Goal: Use online tool/utility: Utilize a website feature to perform a specific function

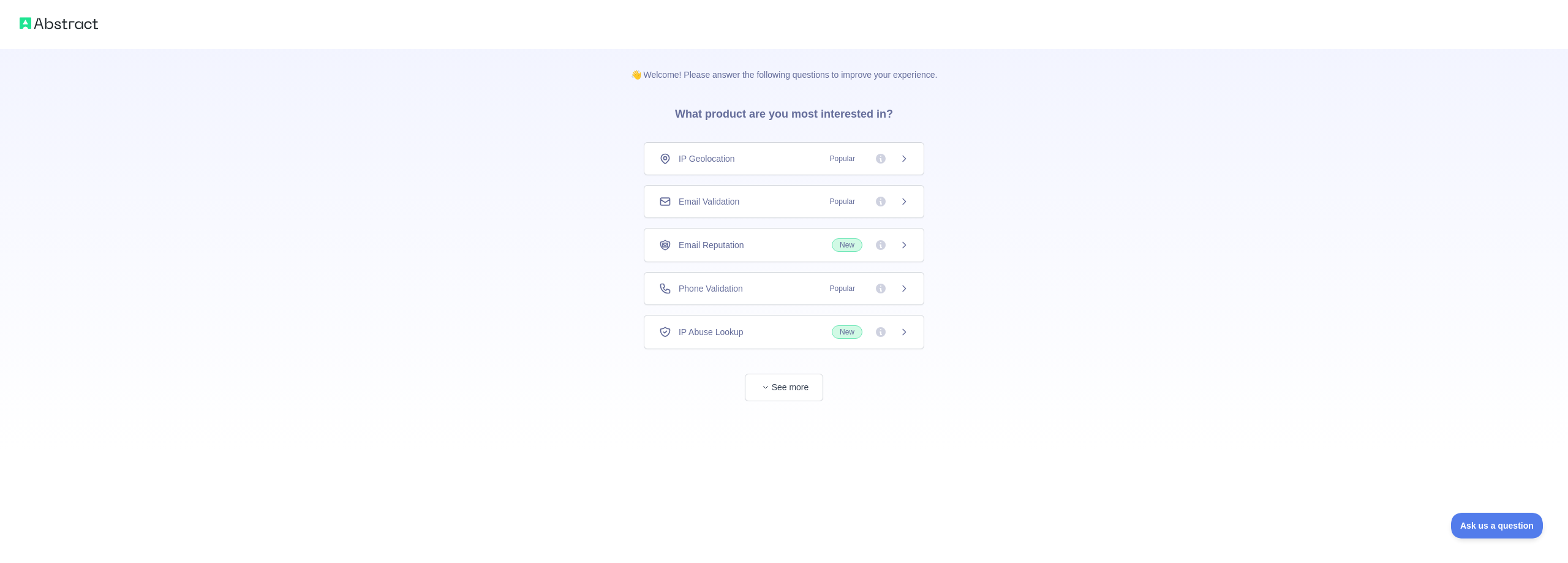
click at [877, 205] on icon at bounding box center [880, 201] width 9 height 9
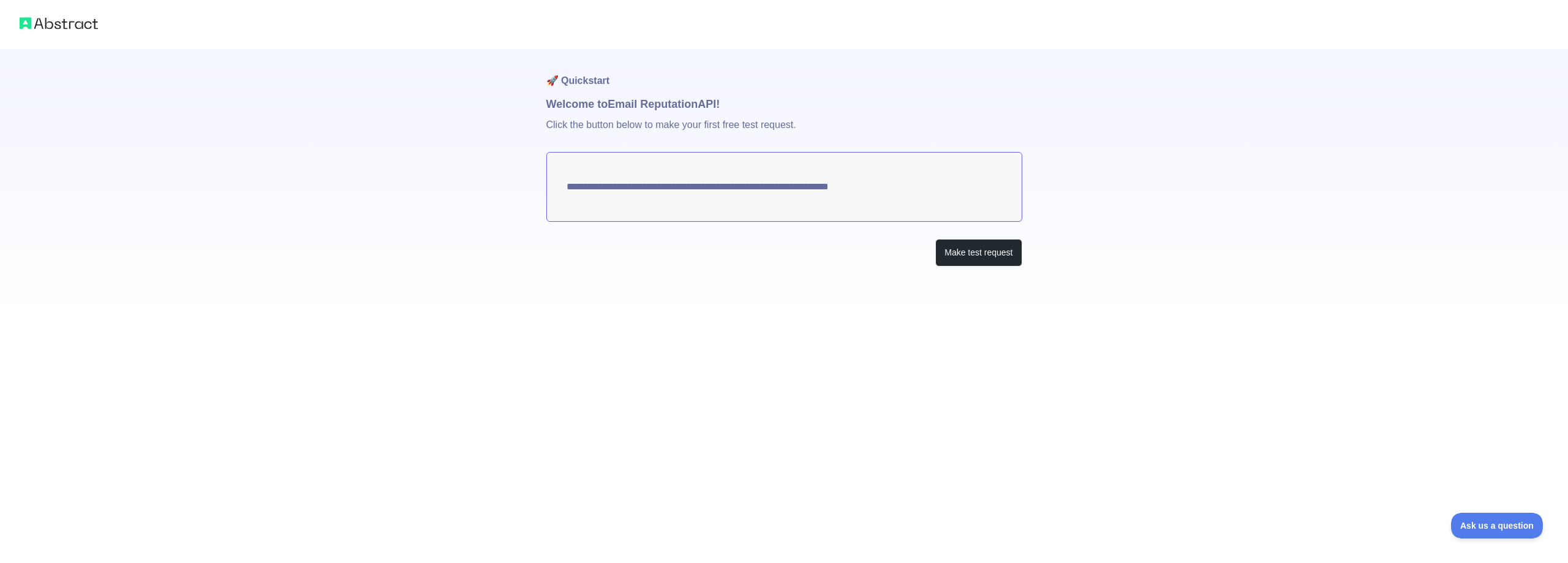
click at [683, 189] on textarea "**********" at bounding box center [784, 187] width 476 height 70
click at [1006, 255] on button "Make test request" at bounding box center [978, 253] width 87 height 28
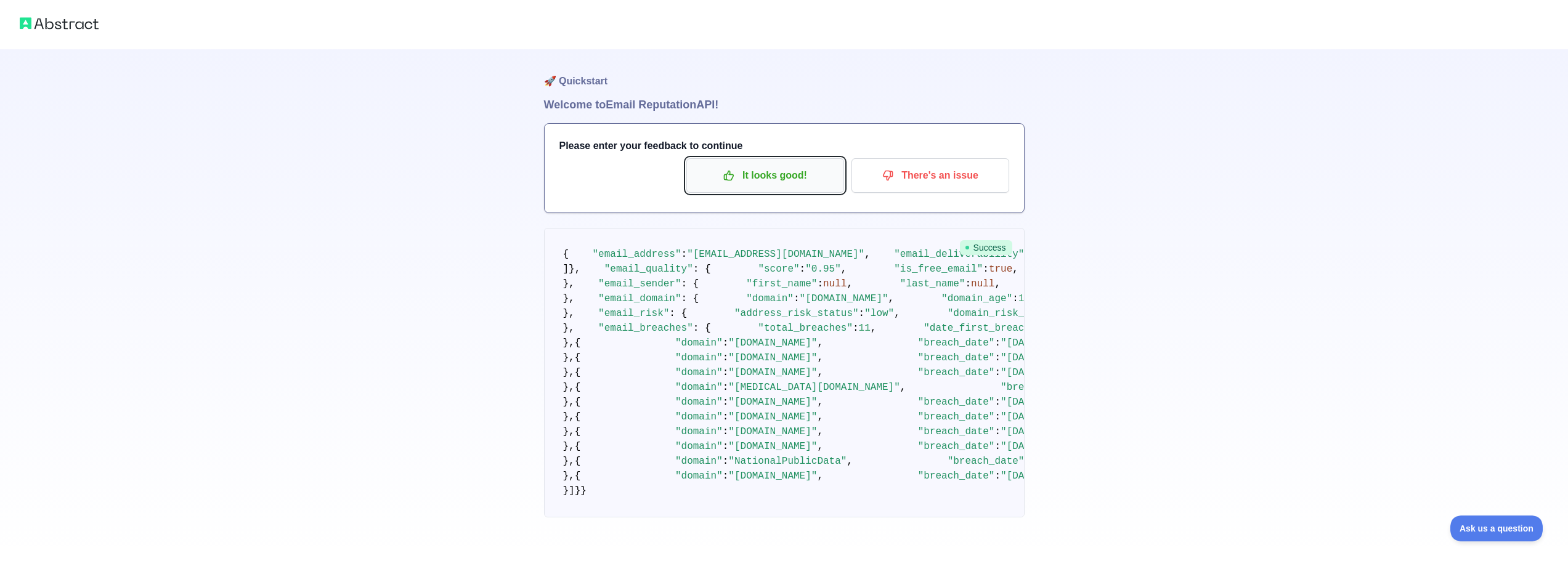
click at [745, 178] on p "It looks good!" at bounding box center [765, 176] width 139 height 21
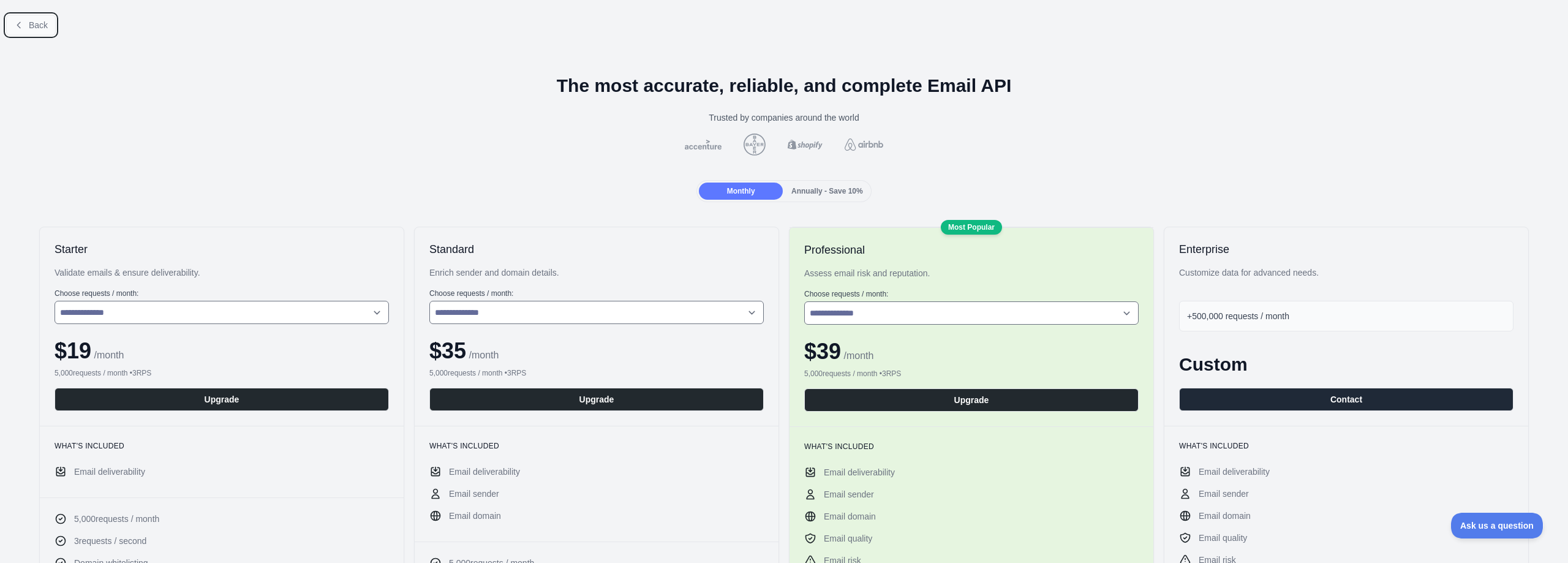
click at [29, 28] on span "Back" at bounding box center [39, 25] width 19 height 9
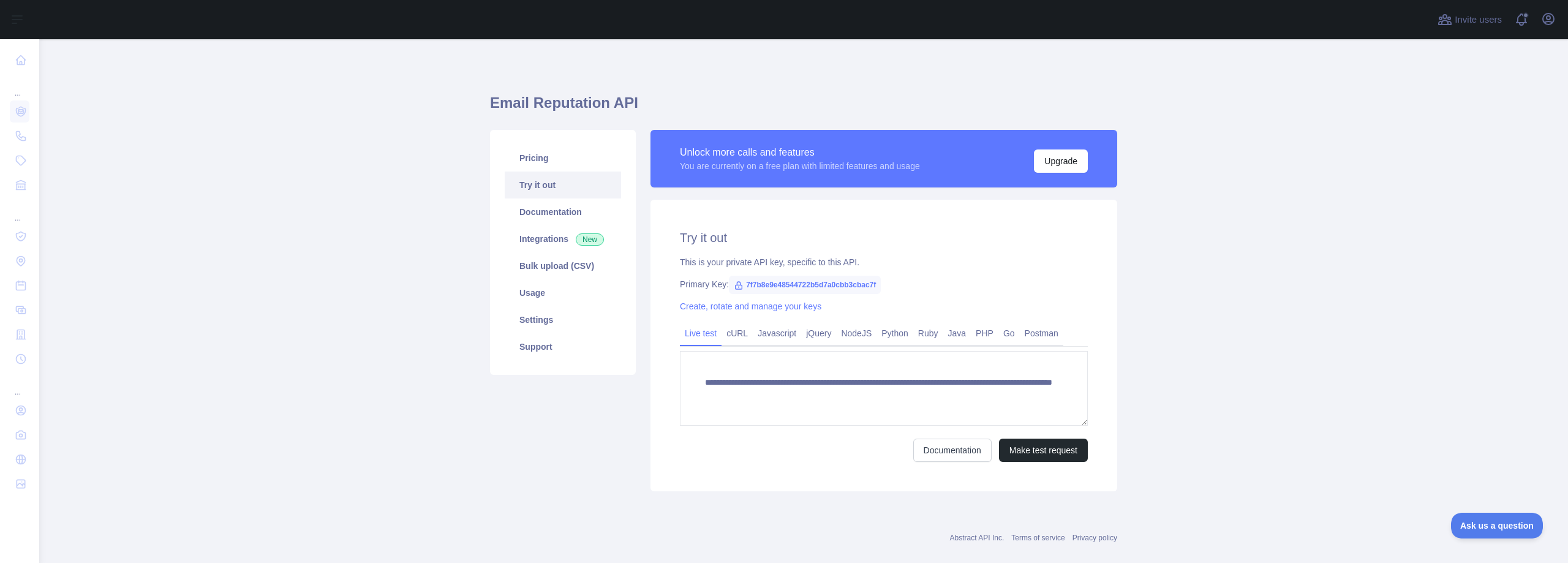
click at [768, 285] on span "7f7b8e9e48544722b5d7a0cbb3cbac7f" at bounding box center [805, 284] width 152 height 18
click at [827, 286] on span "7f7b8e9e48544722b5d7a0cbb3cbac7f" at bounding box center [805, 284] width 152 height 18
drag, startPoint x: 873, startPoint y: 283, endPoint x: 738, endPoint y: 290, distance: 135.2
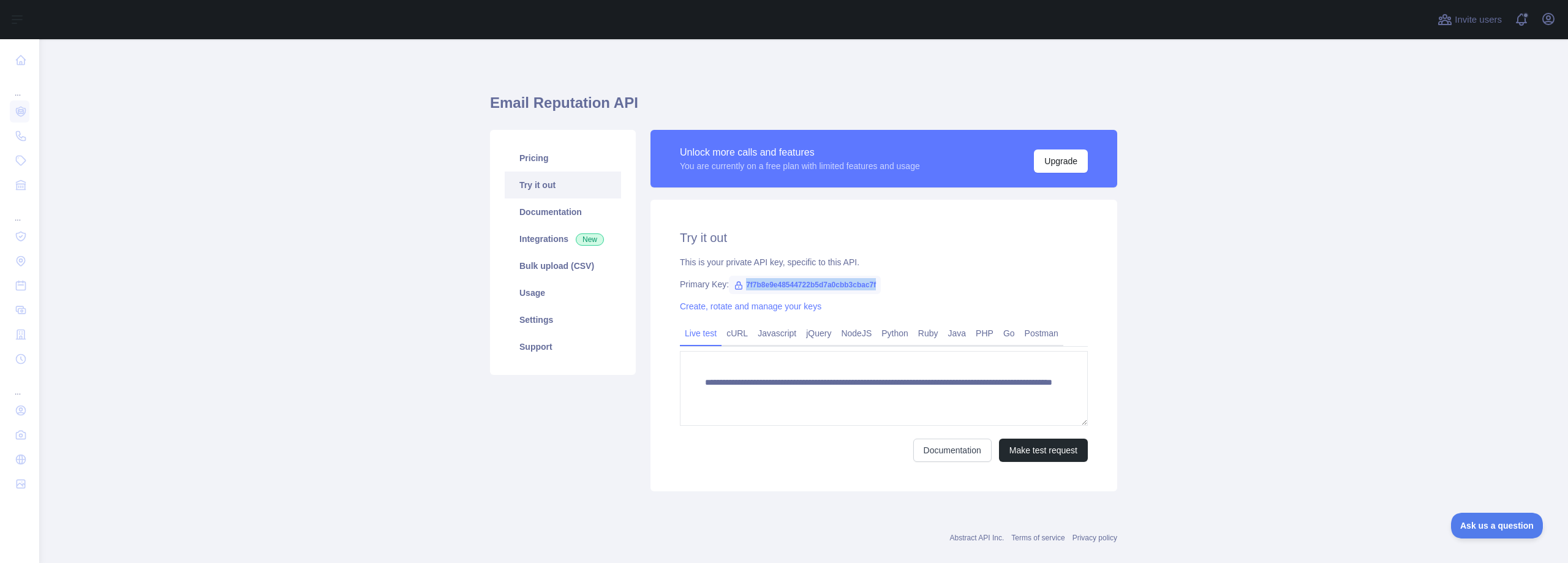
click at [738, 290] on span "7f7b8e9e48544722b5d7a0cbb3cbac7f" at bounding box center [805, 284] width 152 height 18
copy span "7f7b8e9e48544722b5d7a0cbb3cbac7f"
click at [533, 184] on link "Try it out" at bounding box center [563, 185] width 116 height 27
click at [534, 183] on link "Try it out" at bounding box center [563, 185] width 116 height 27
click at [1026, 446] on button "Make test request" at bounding box center [1043, 450] width 89 height 23
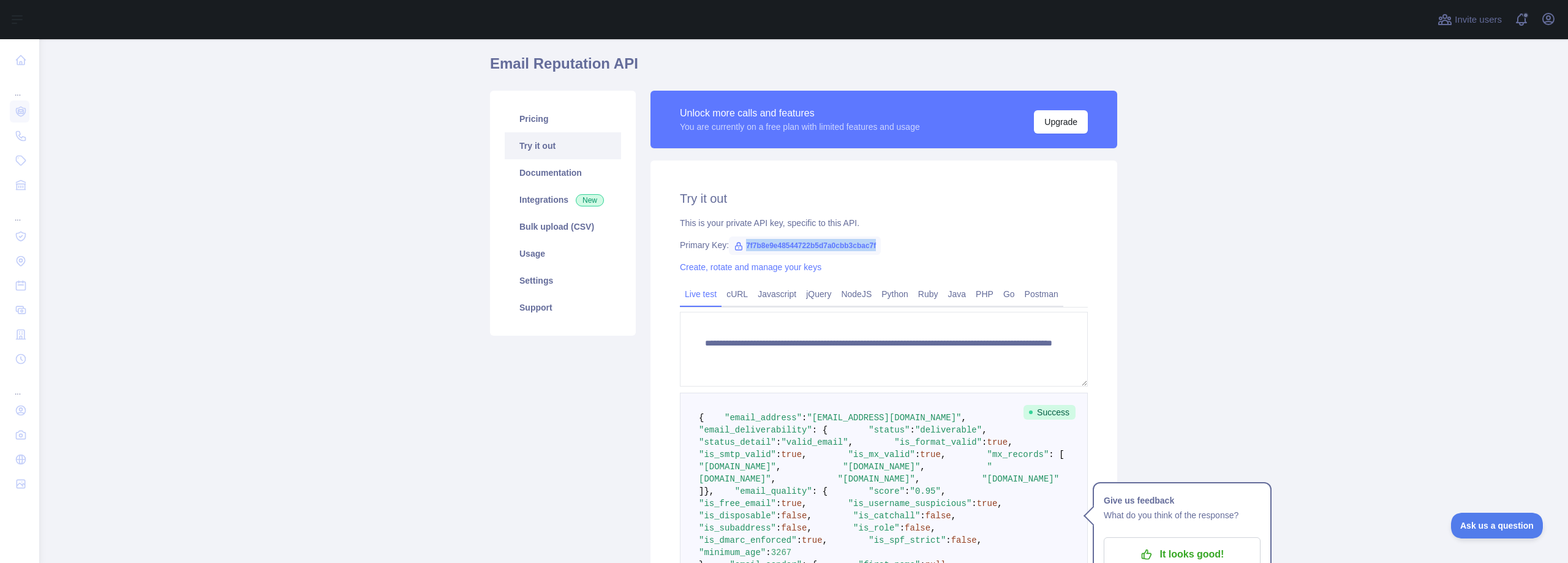
scroll to position [164, 0]
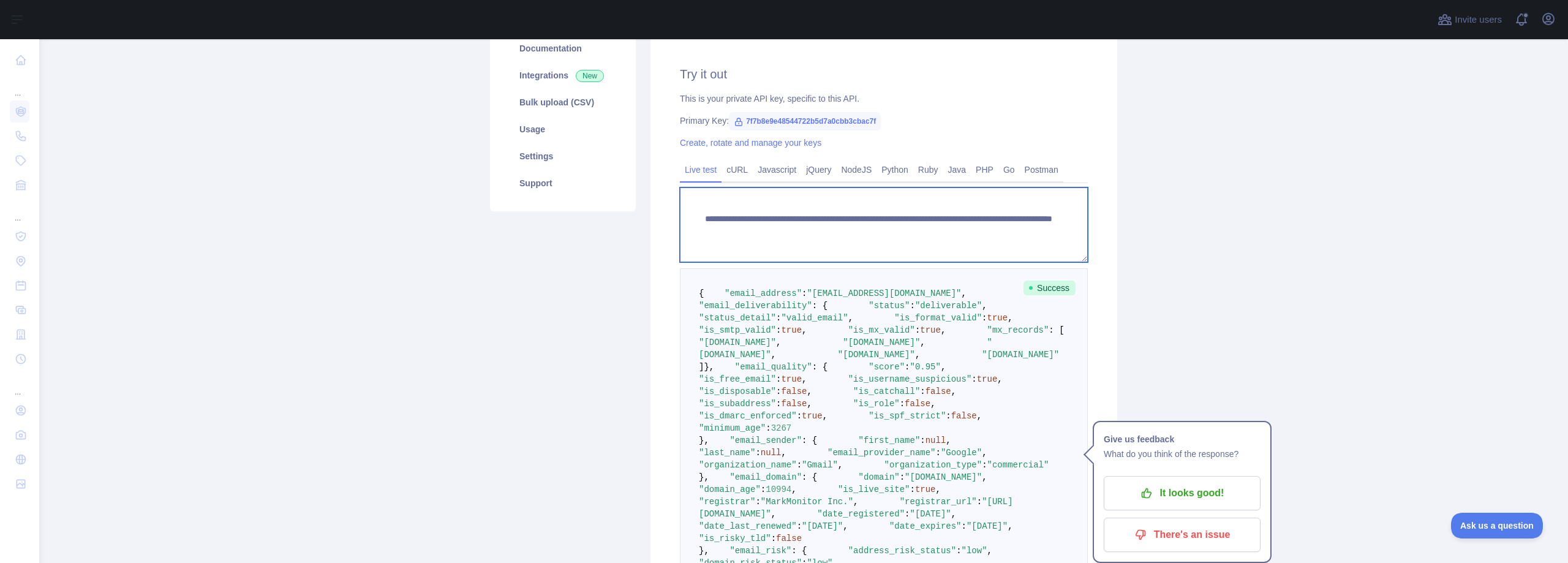
click at [992, 230] on textarea "**********" at bounding box center [883, 225] width 408 height 75
drag, startPoint x: 1020, startPoint y: 231, endPoint x: 911, endPoint y: 236, distance: 109.1
click at [911, 236] on textarea "**********" at bounding box center [883, 225] width 408 height 75
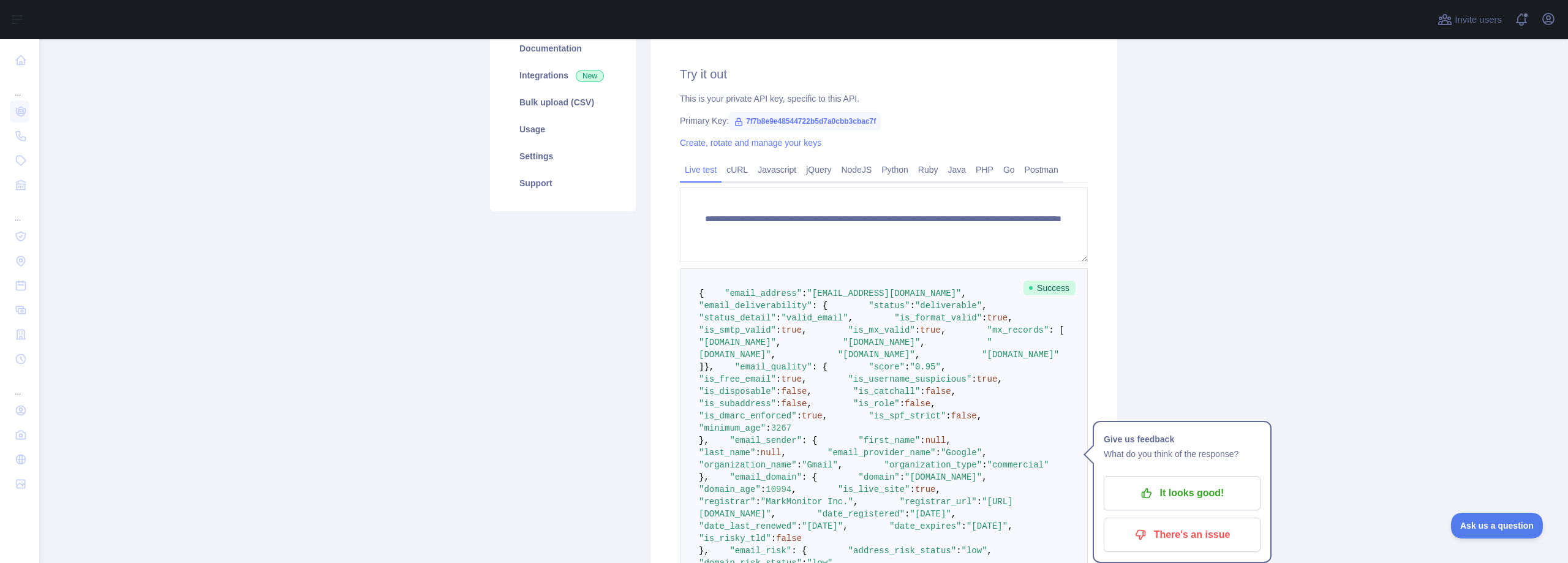
click at [1114, 303] on div "**********" at bounding box center [884, 462] width 481 height 991
click at [1196, 494] on p "It looks good!" at bounding box center [1182, 493] width 138 height 21
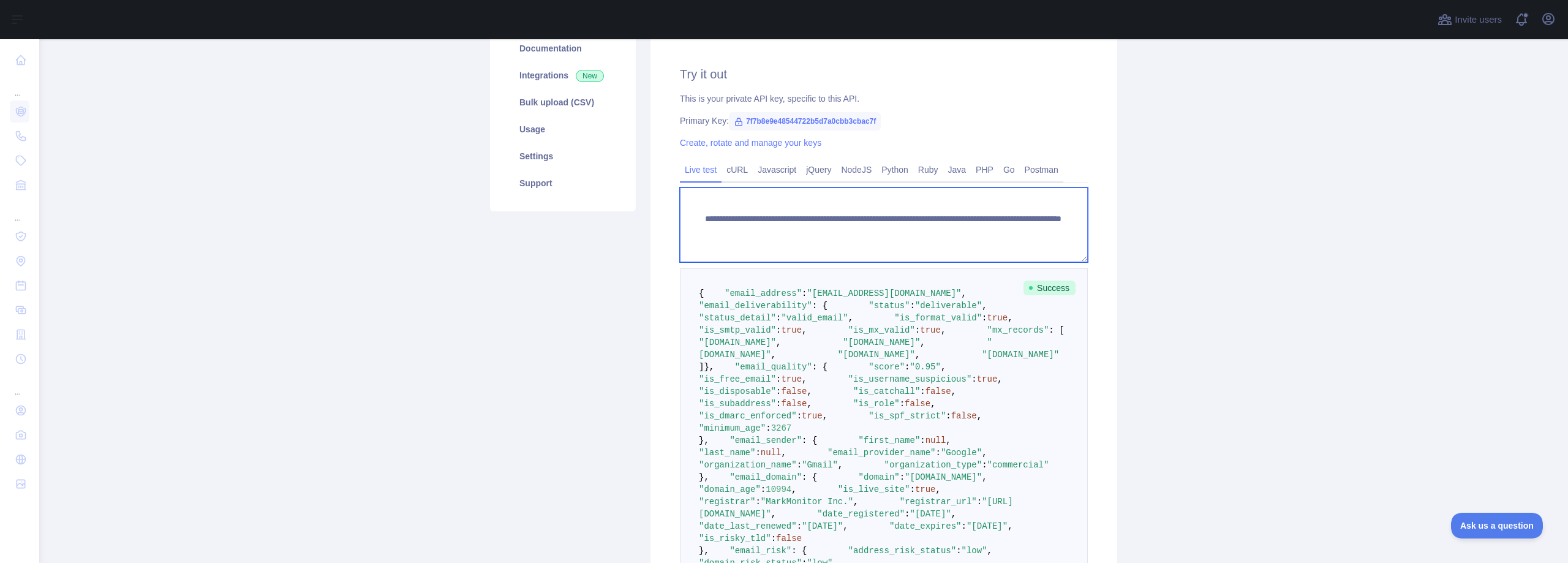
click at [1032, 235] on textarea "**********" at bounding box center [883, 225] width 408 height 75
type textarea "**********"
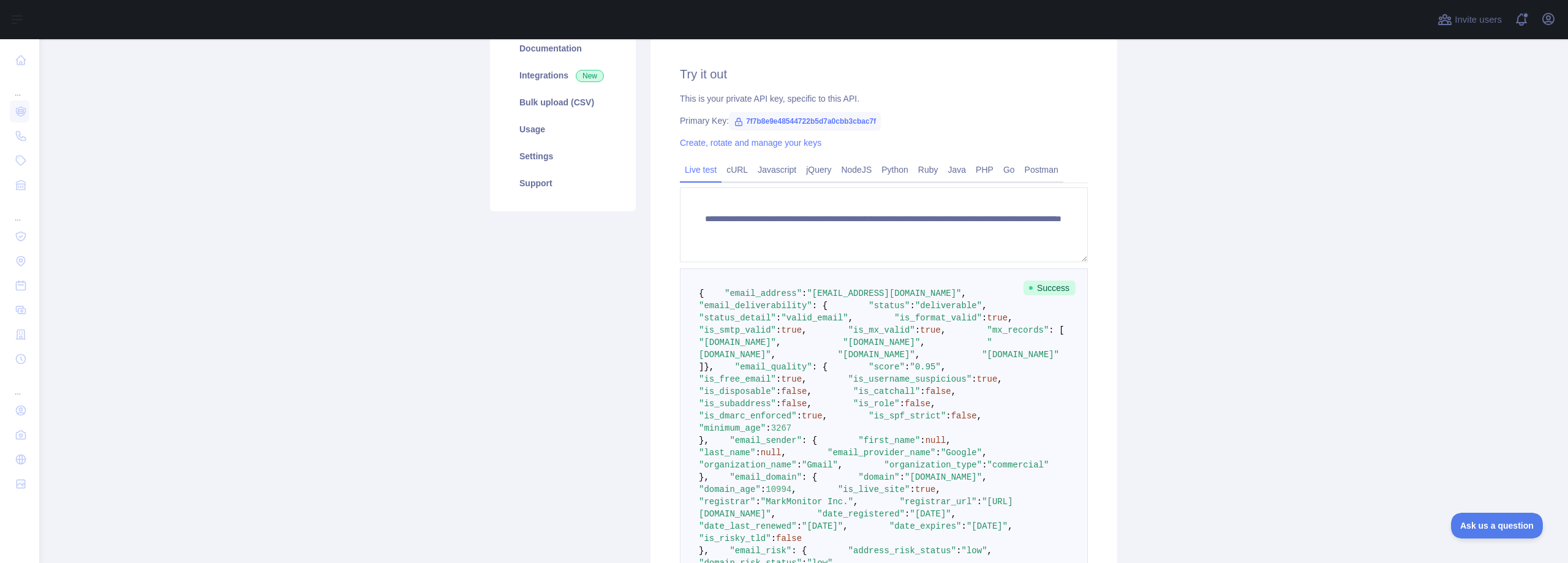
click at [1343, 362] on main "**********" at bounding box center [803, 301] width 1529 height 524
click at [535, 70] on link "Integrations New" at bounding box center [563, 75] width 116 height 27
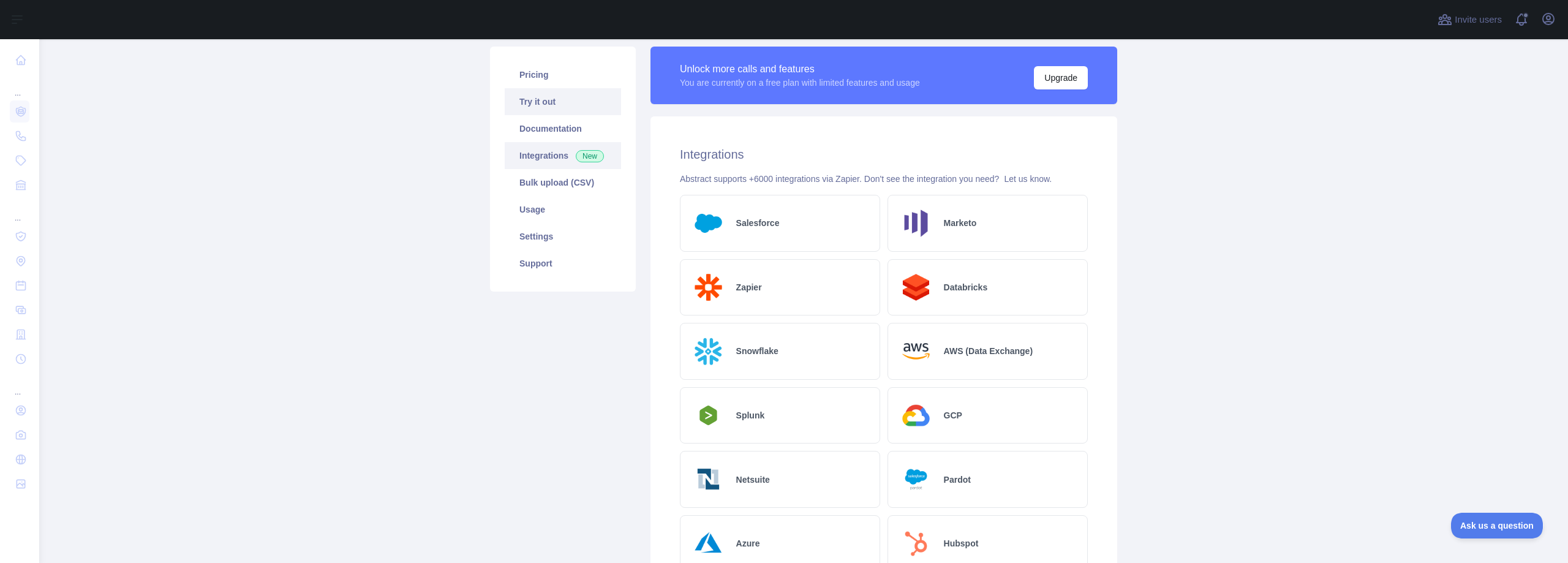
scroll to position [81, 0]
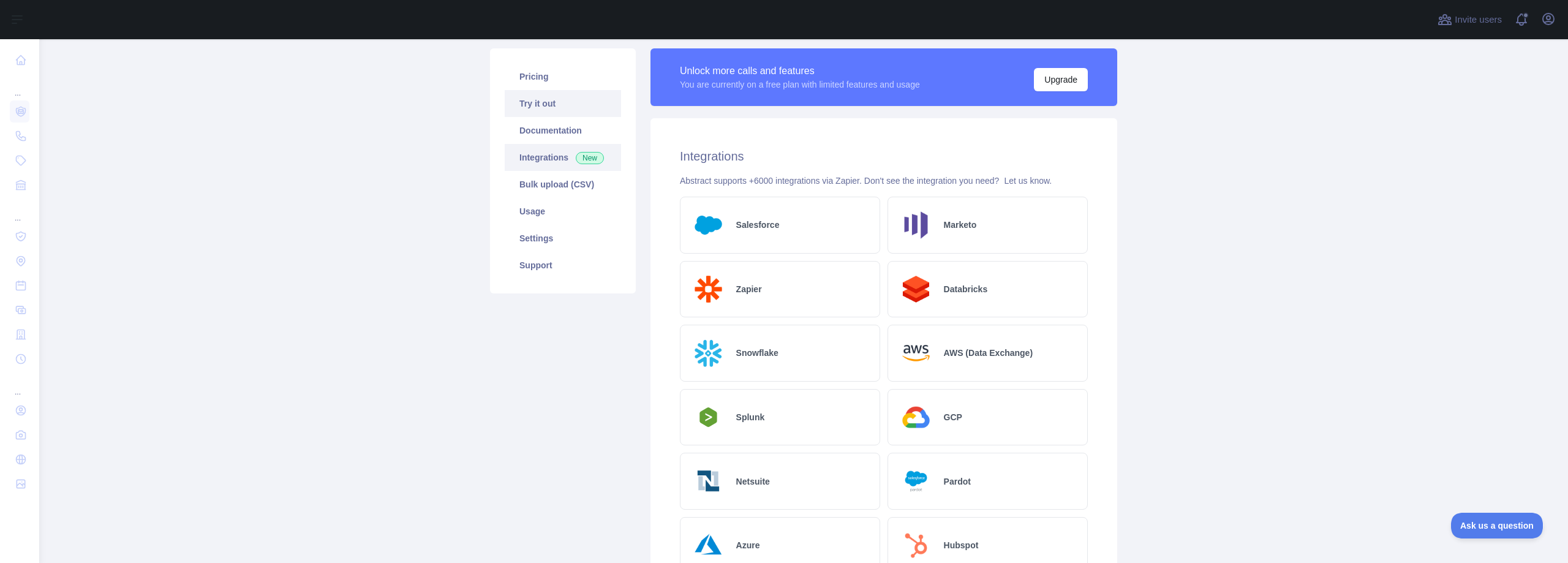
click at [530, 103] on link "Try it out" at bounding box center [563, 103] width 116 height 27
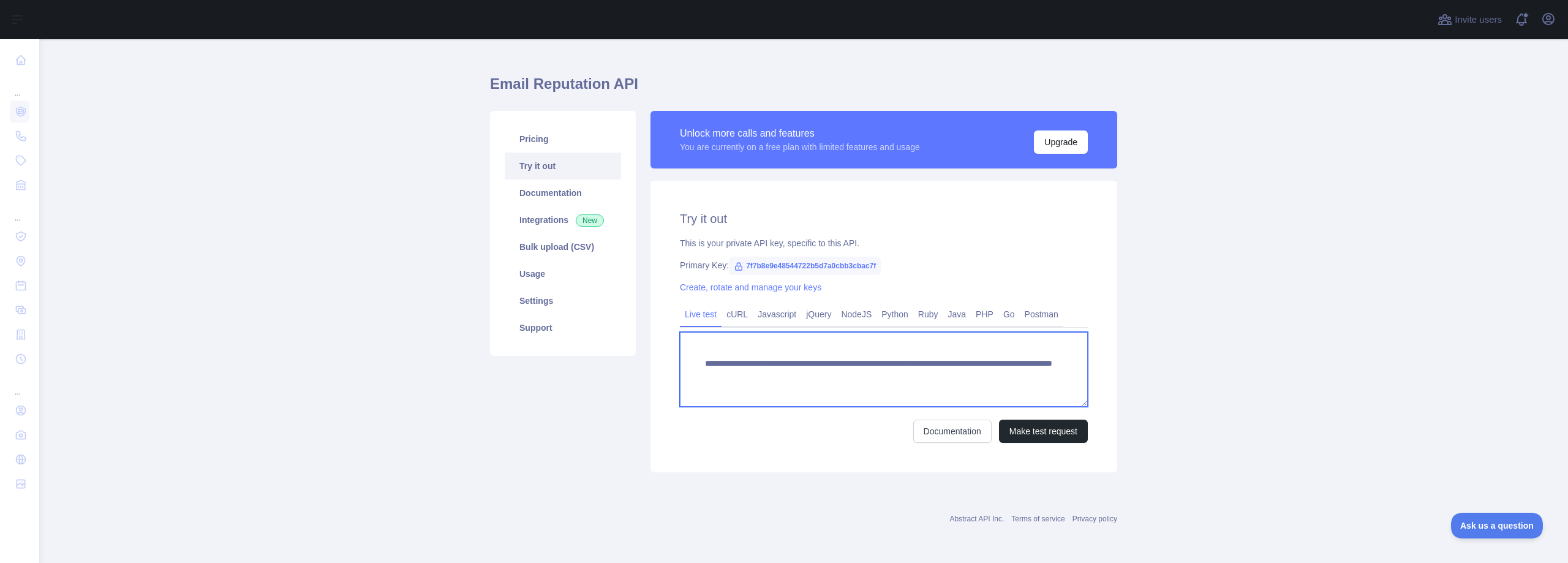
click at [1011, 379] on textarea "**********" at bounding box center [883, 370] width 408 height 75
drag, startPoint x: 1016, startPoint y: 376, endPoint x: 913, endPoint y: 377, distance: 103.0
click at [913, 377] on textarea "**********" at bounding box center [883, 370] width 408 height 75
type textarea "**********"
click at [1034, 435] on button "Make test request" at bounding box center [1043, 431] width 89 height 23
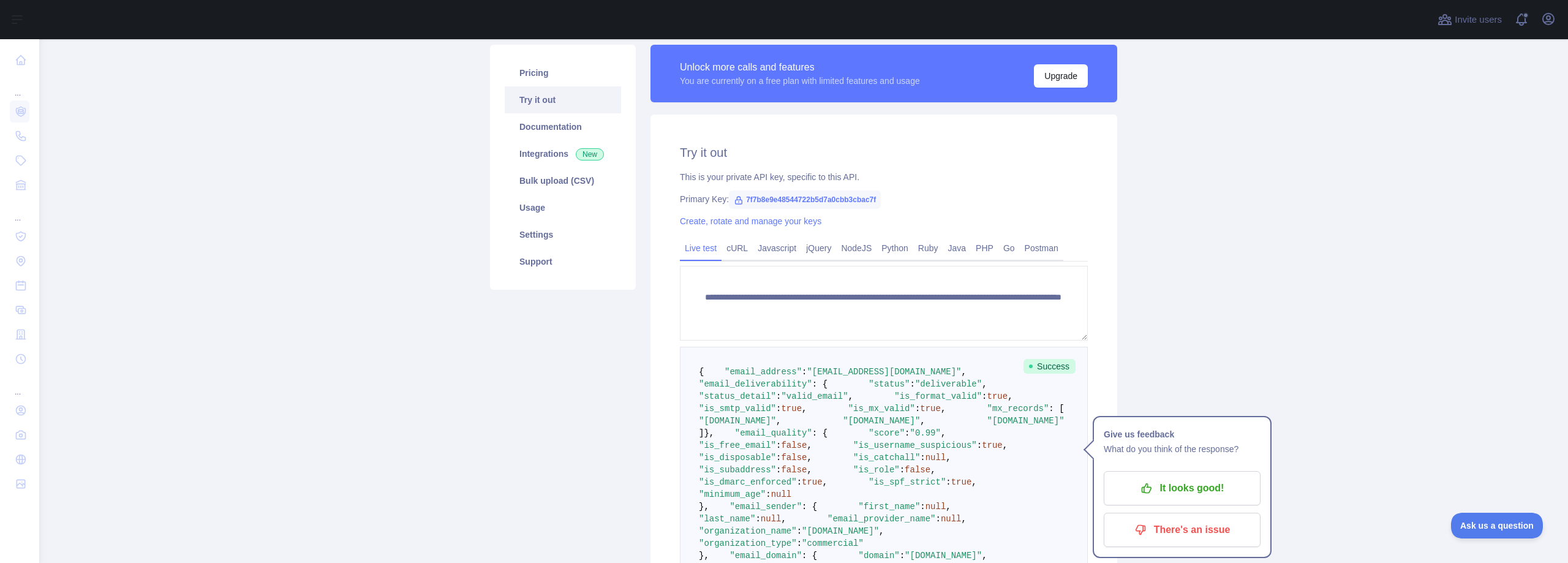
scroll to position [80, 0]
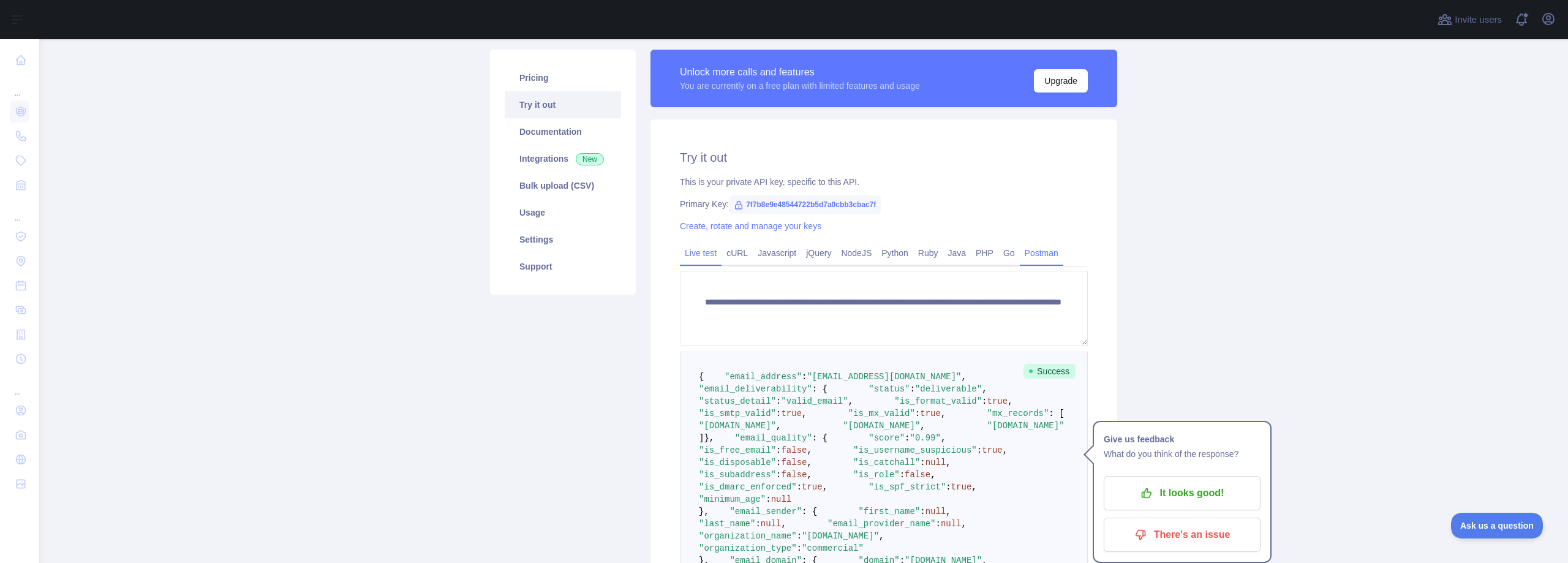
click at [1032, 255] on link "Postman" at bounding box center [1042, 252] width 44 height 20
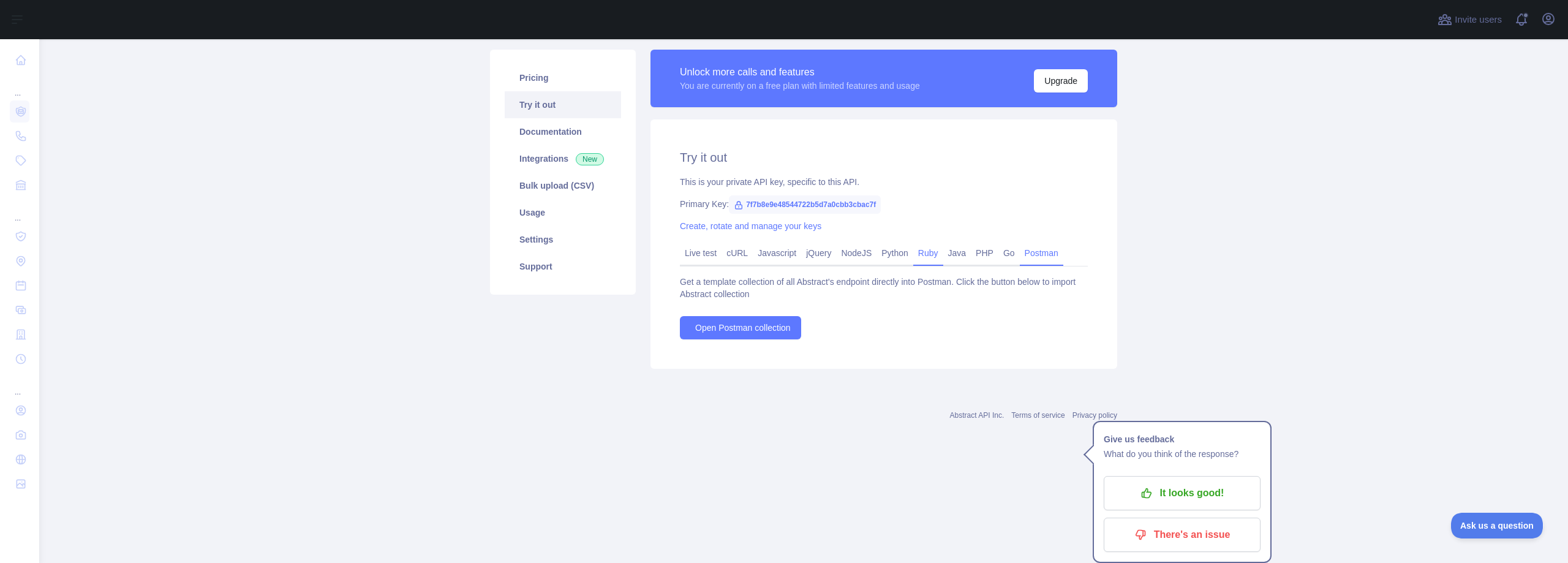
click at [925, 255] on link "Ruby" at bounding box center [928, 252] width 30 height 20
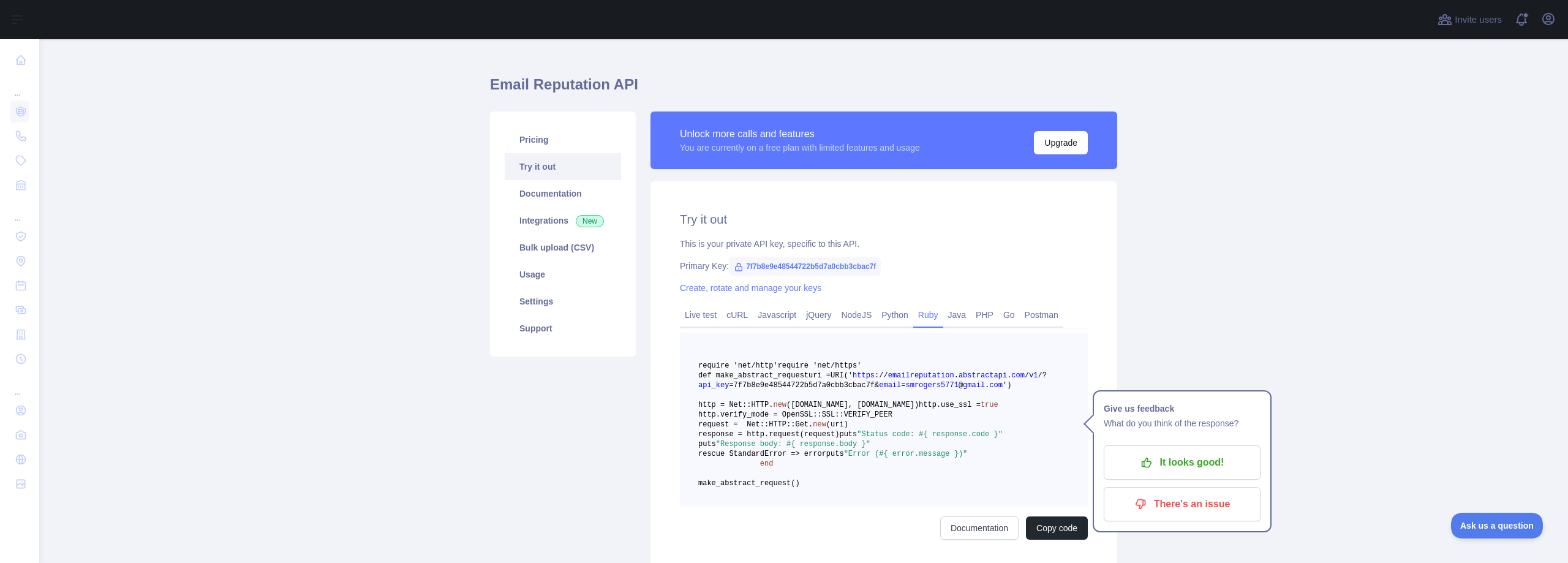
scroll to position [0, 0]
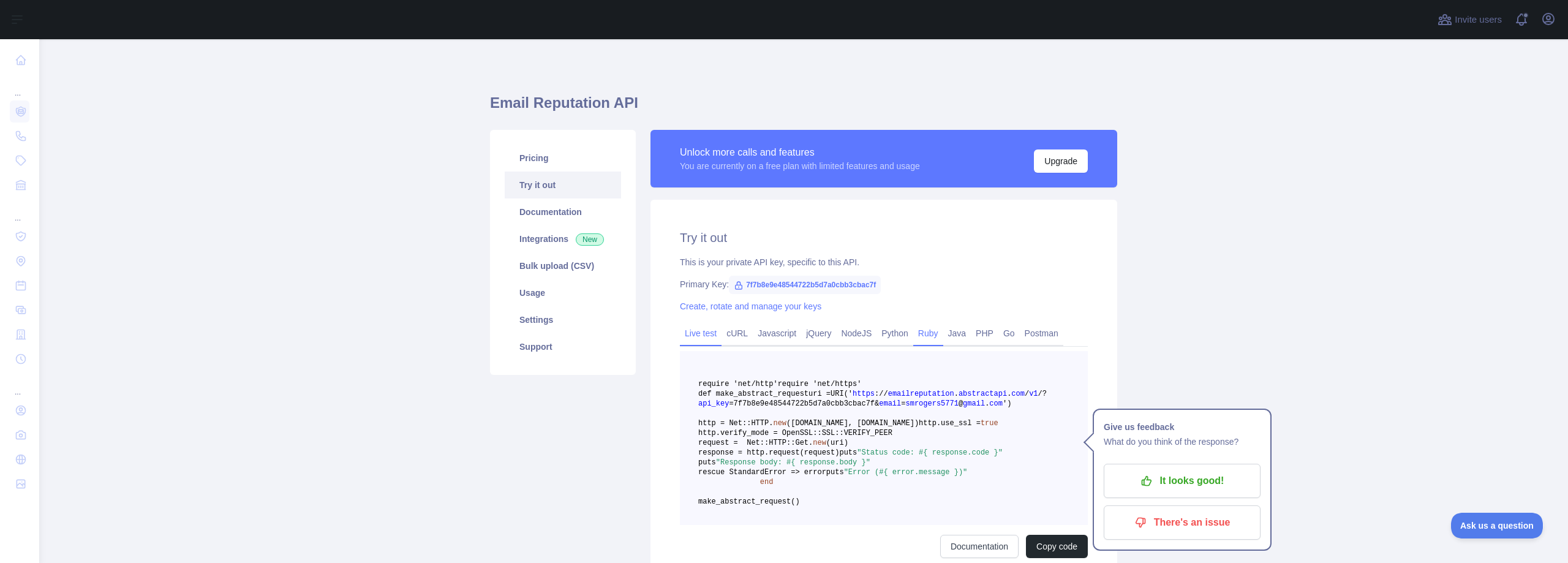
click at [712, 338] on link "Live test" at bounding box center [700, 333] width 41 height 20
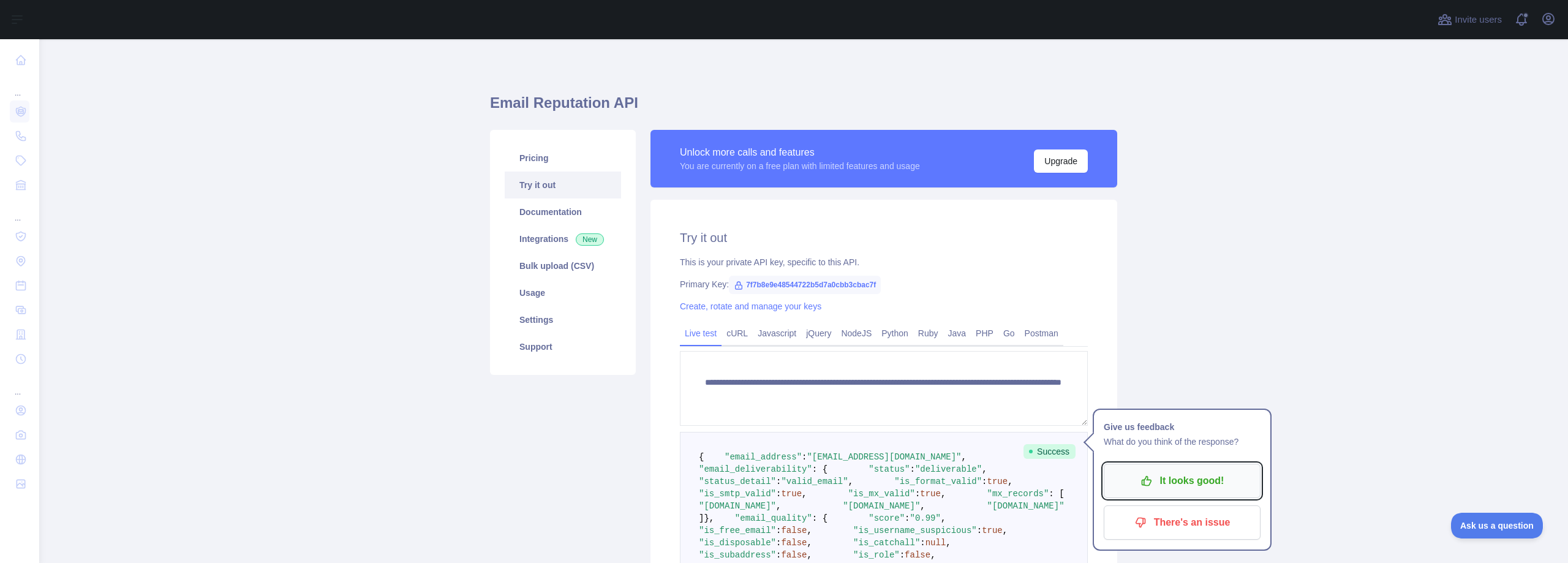
click at [1175, 479] on p "It looks good!" at bounding box center [1182, 481] width 138 height 21
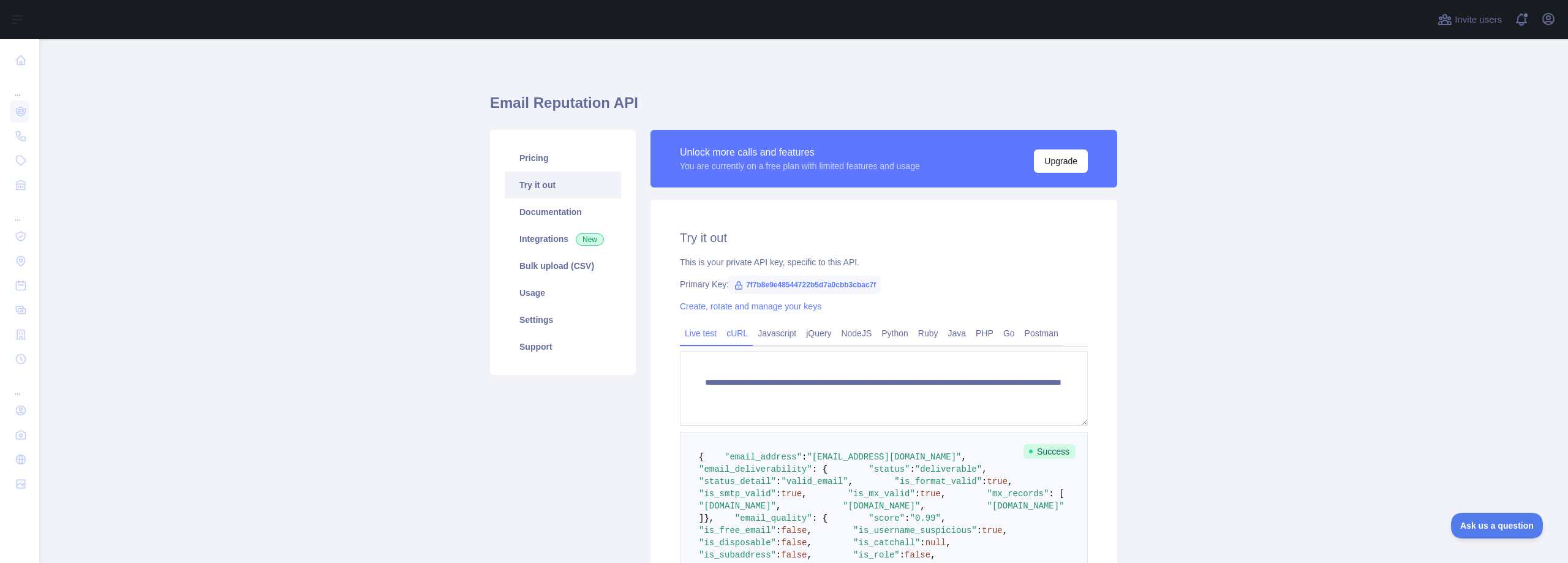
click at [734, 332] on link "cURL" at bounding box center [736, 333] width 31 height 20
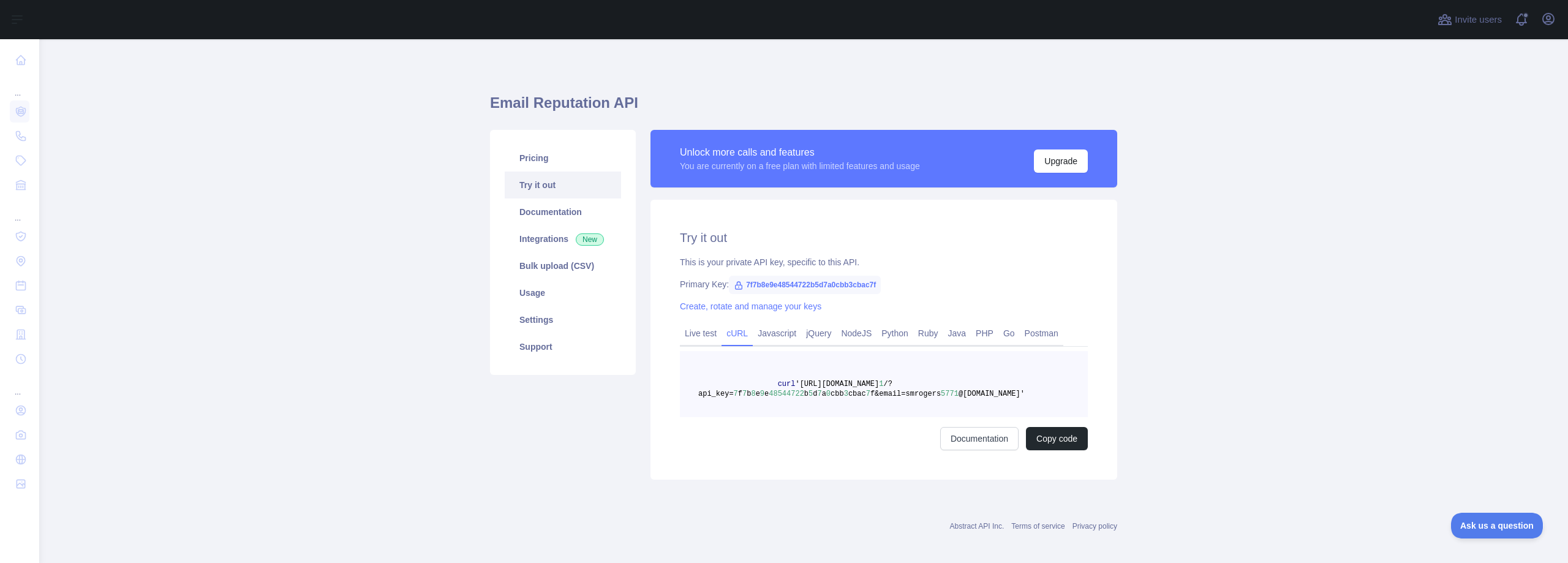
click at [970, 393] on span "@[DOMAIN_NAME]'" at bounding box center [992, 394] width 66 height 9
click at [980, 393] on pre "curl '[URL][DOMAIN_NAME] 1 /?api_key= 7 f 7 b 8 e 9 e 48544722 b 5 d 7 a 0 cbb …" at bounding box center [883, 384] width 408 height 66
click at [773, 332] on link "Javascript" at bounding box center [776, 333] width 49 height 20
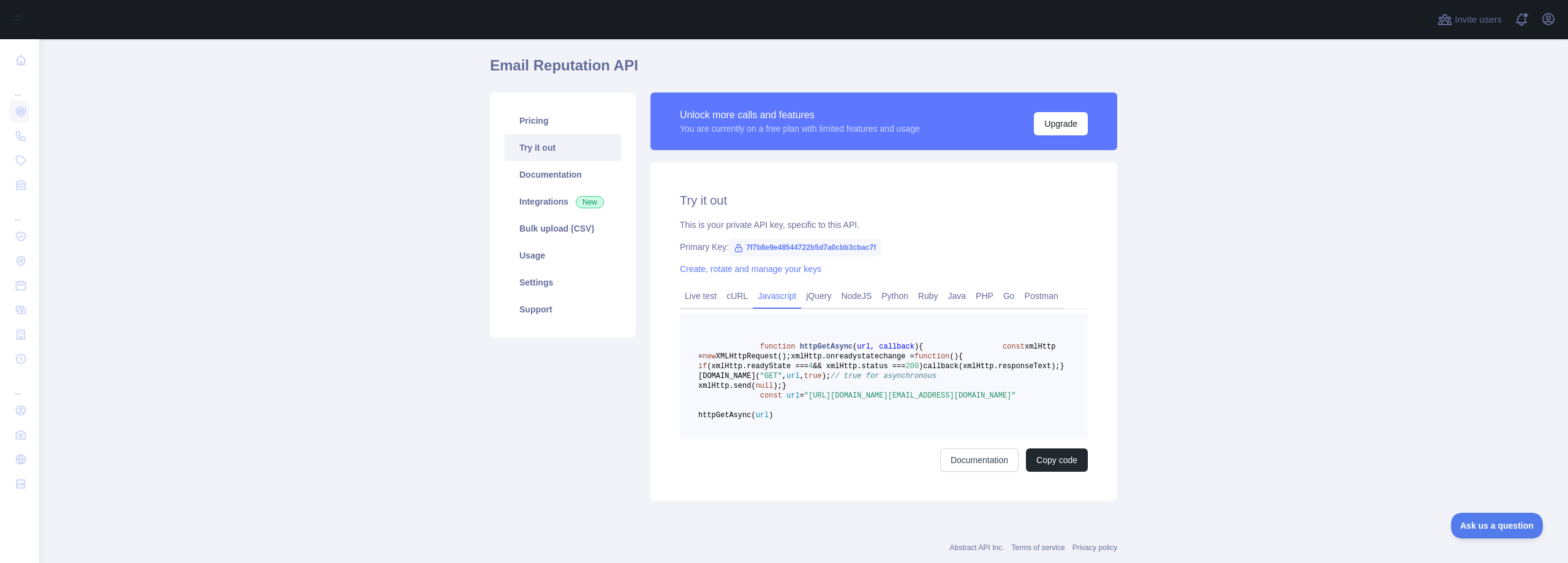
scroll to position [81, 0]
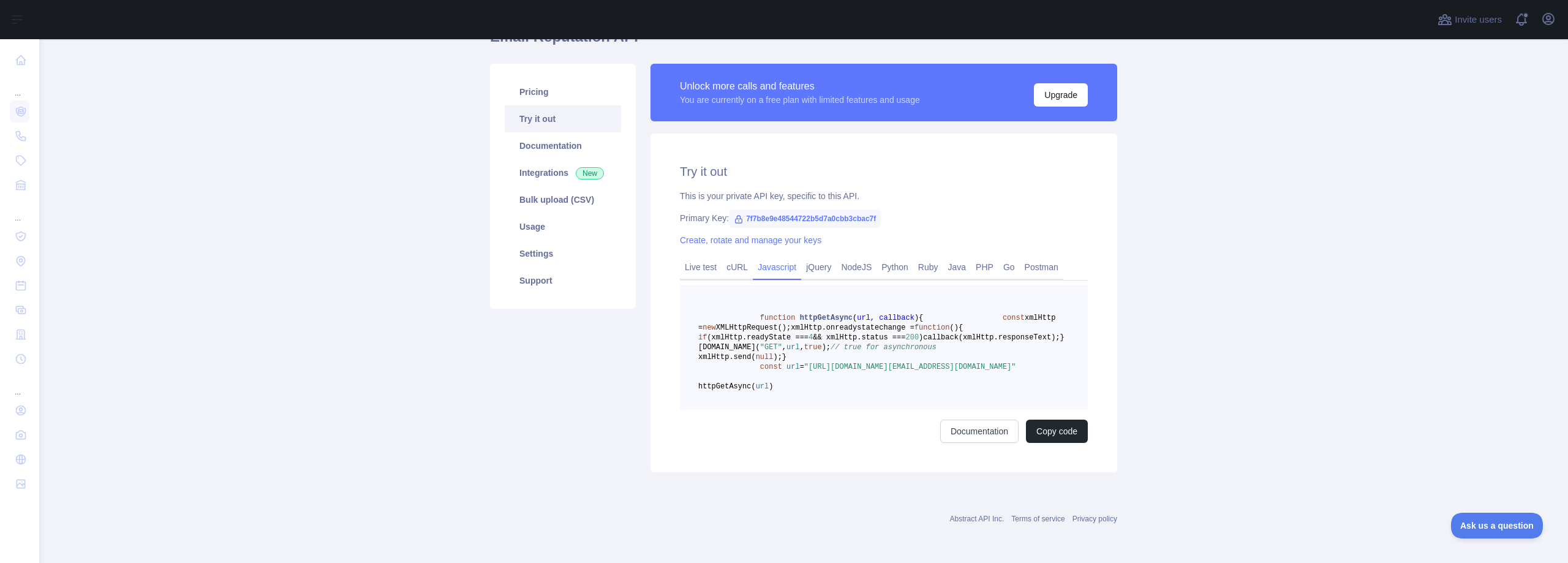
click at [756, 391] on span "httpGetAsync(" at bounding box center [726, 387] width 57 height 9
click at [815, 257] on link "jQuery" at bounding box center [819, 267] width 35 height 20
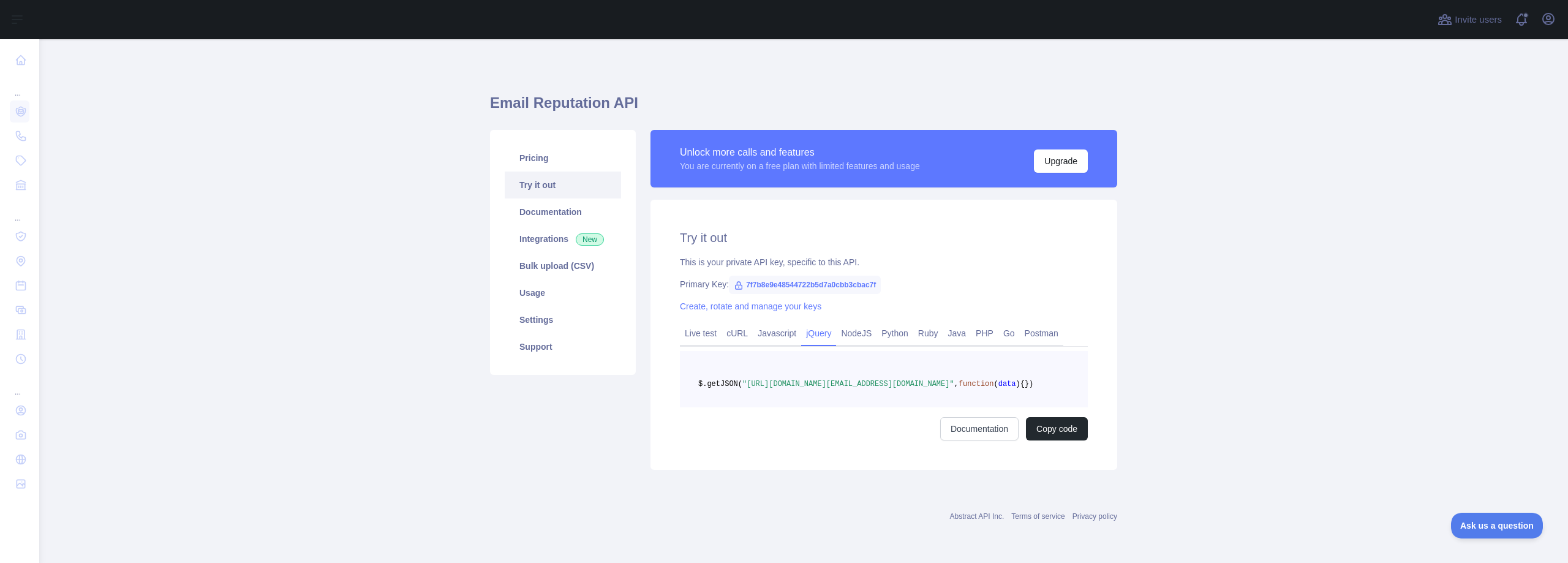
click at [532, 172] on link "Try it out" at bounding box center [563, 185] width 116 height 27
click at [1543, 20] on icon "button" at bounding box center [1548, 19] width 11 height 11
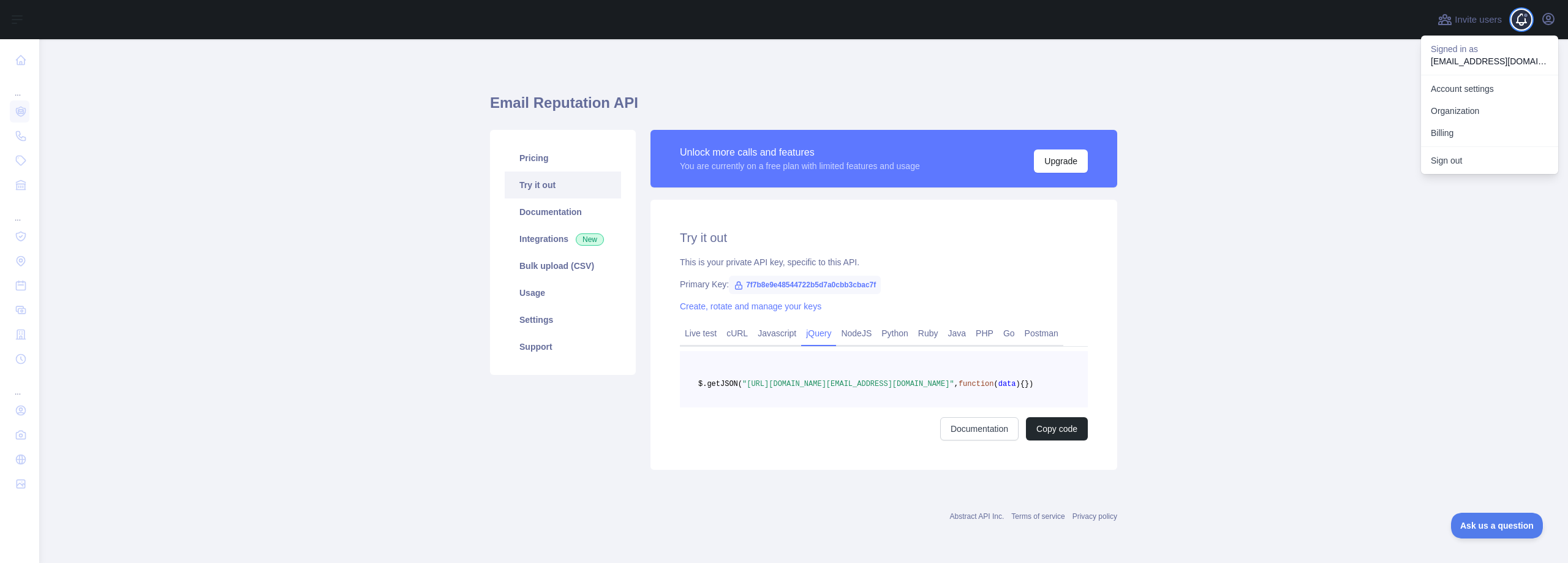
click at [1524, 20] on span at bounding box center [1527, 20] width 25 height 39
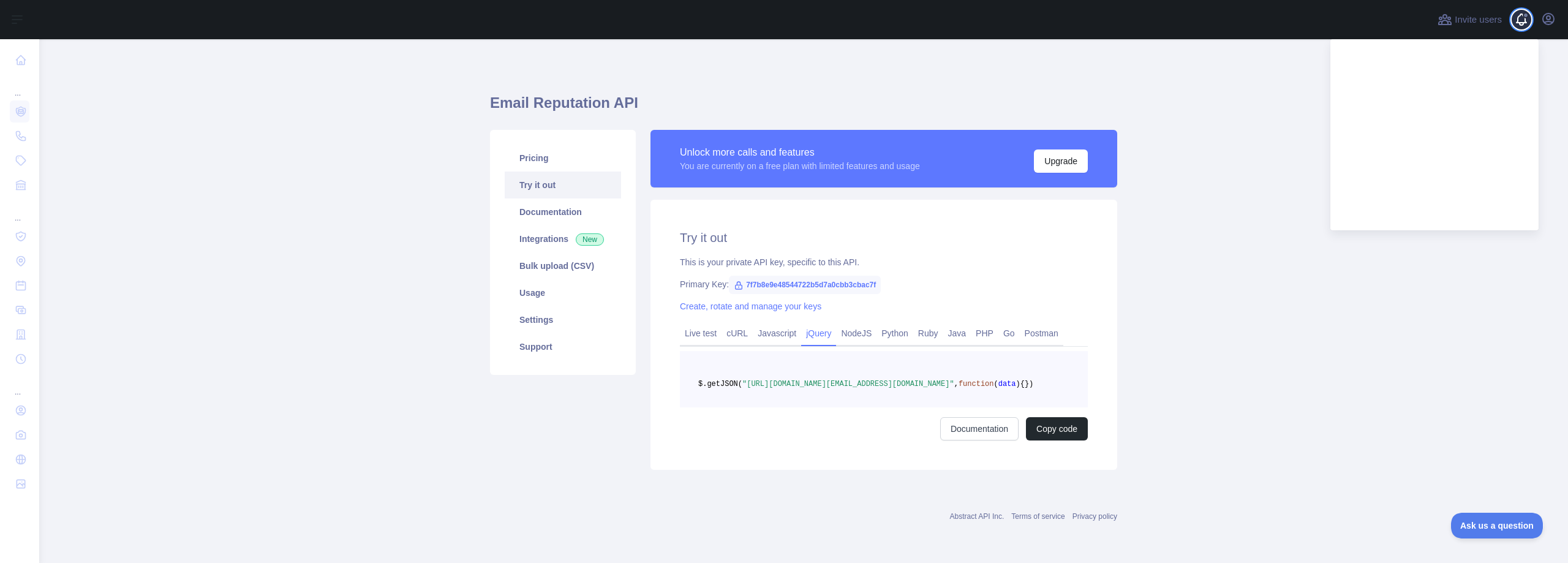
click at [1524, 20] on span at bounding box center [1527, 20] width 25 height 39
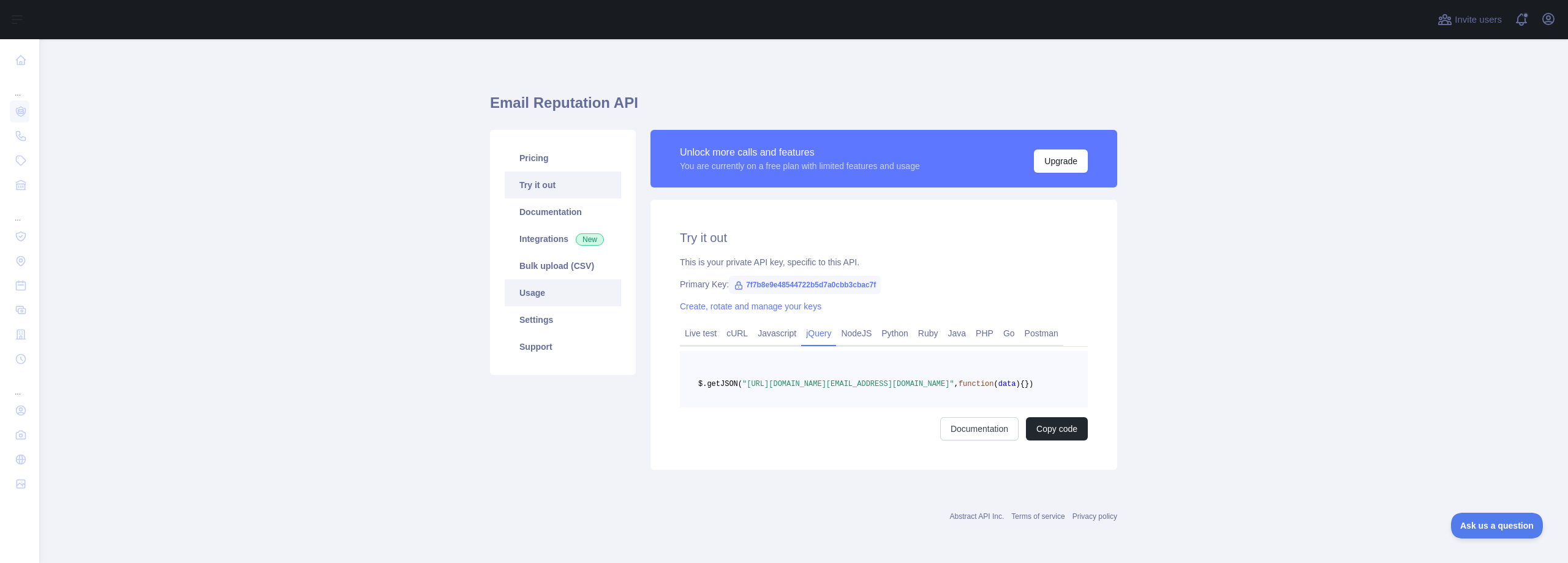
click at [531, 298] on link "Usage" at bounding box center [563, 292] width 116 height 27
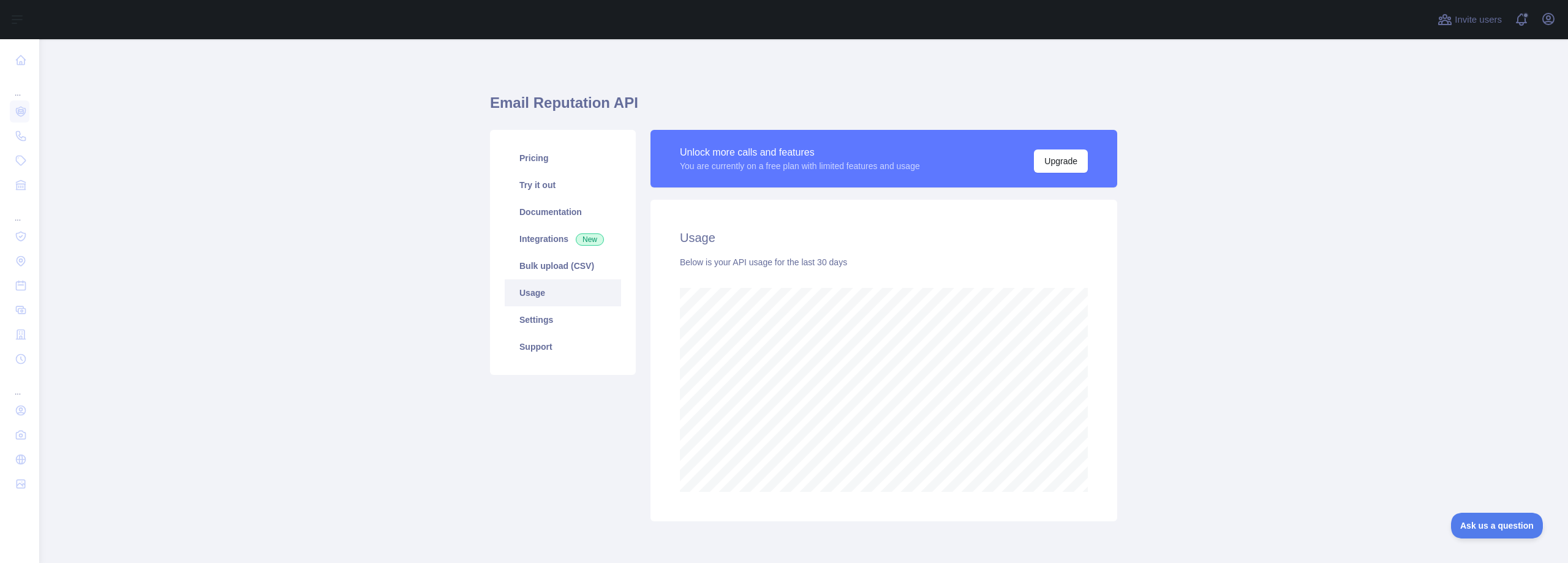
scroll to position [524, 1519]
click at [531, 325] on link "Settings" at bounding box center [563, 319] width 116 height 27
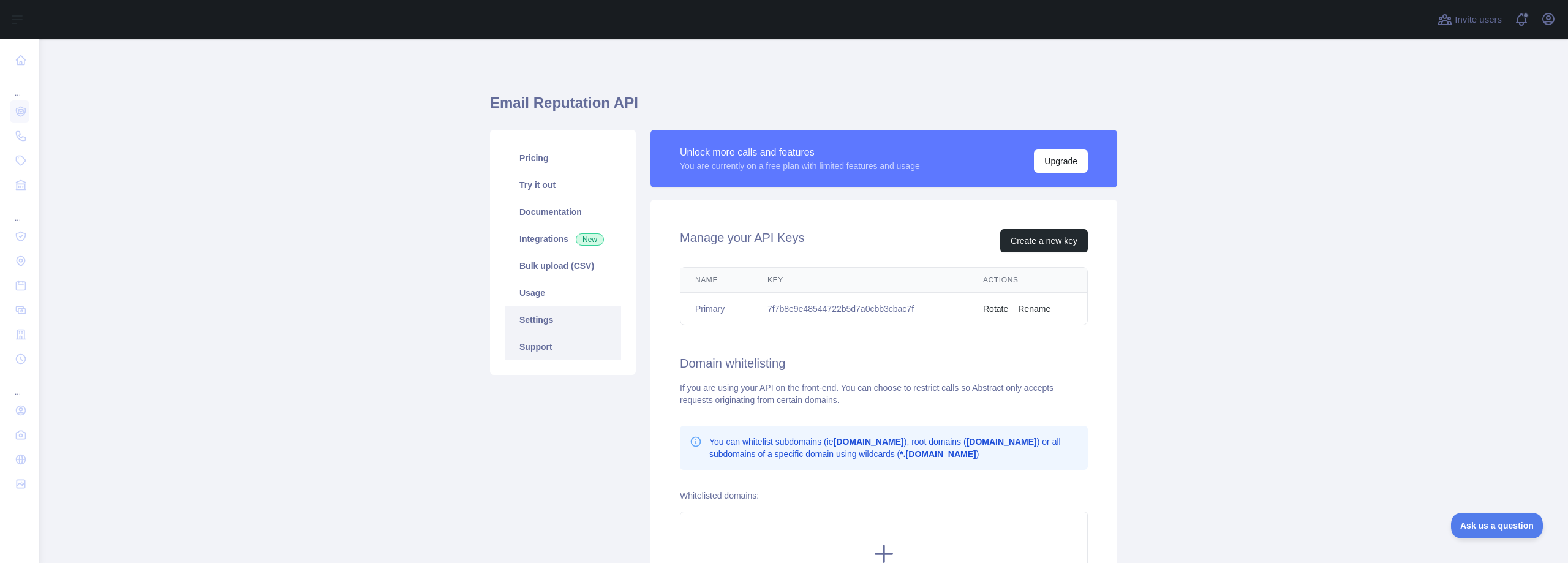
click at [523, 356] on link "Support" at bounding box center [563, 346] width 116 height 27
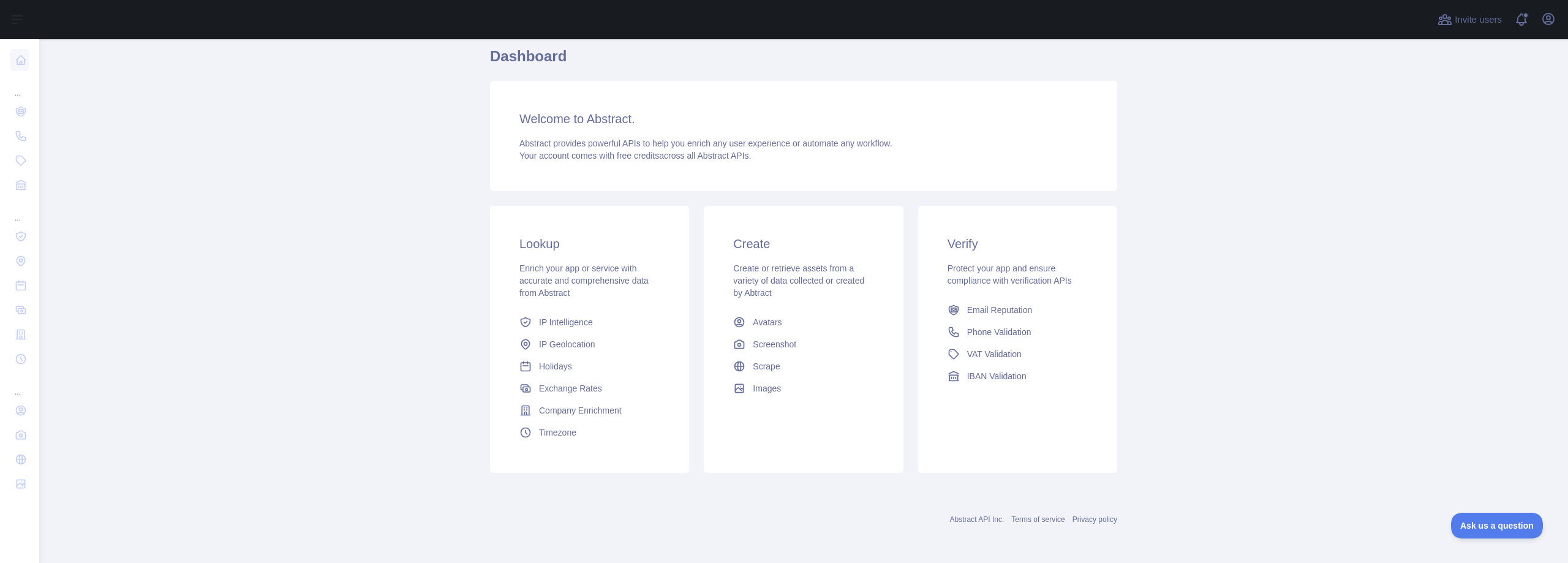
scroll to position [47, 0]
click at [764, 366] on span "Scrape" at bounding box center [765, 366] width 27 height 12
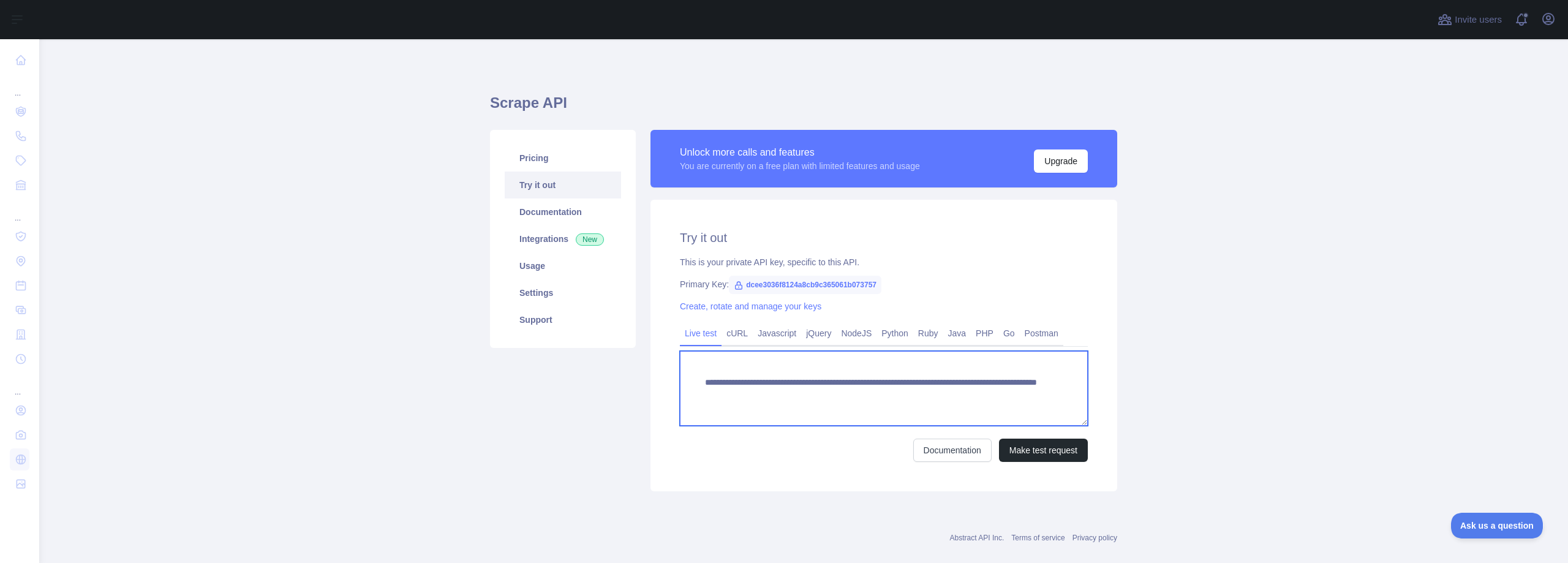
drag, startPoint x: 1029, startPoint y: 391, endPoint x: 930, endPoint y: 397, distance: 99.2
click at [930, 397] on textarea "**********" at bounding box center [883, 388] width 408 height 75
type textarea "**********"
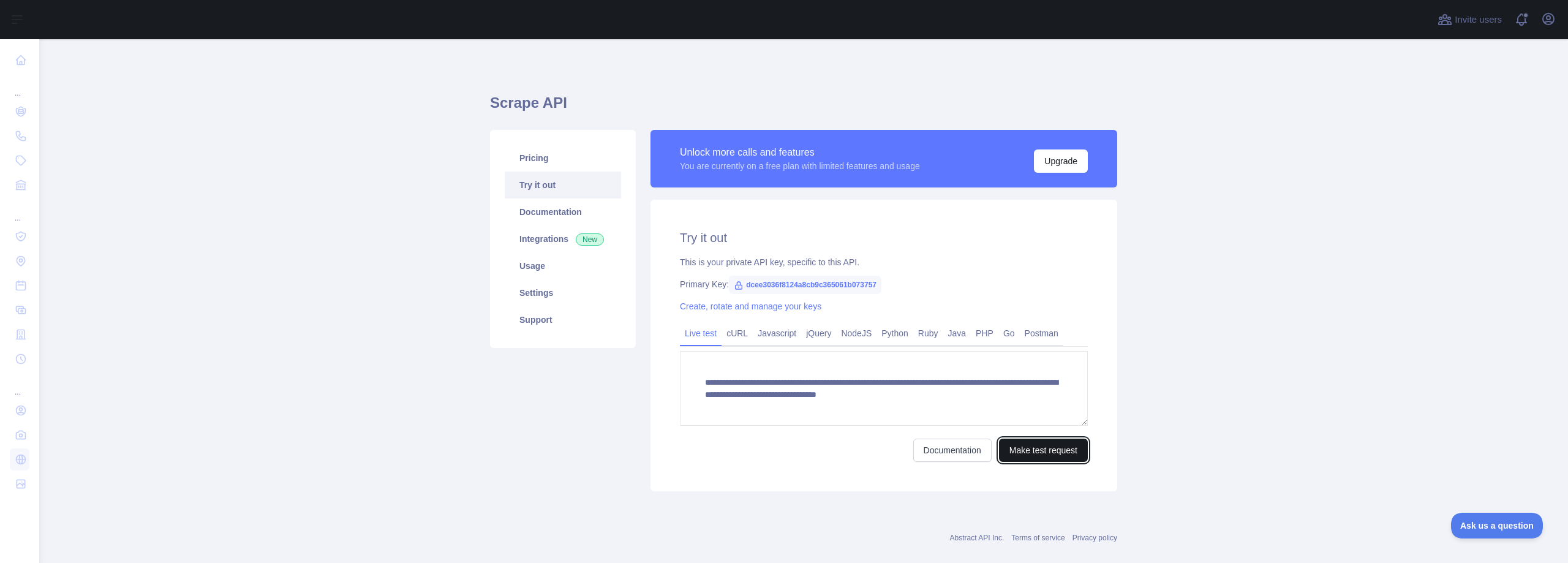
click at [1025, 449] on button "Make test request" at bounding box center [1043, 450] width 89 height 23
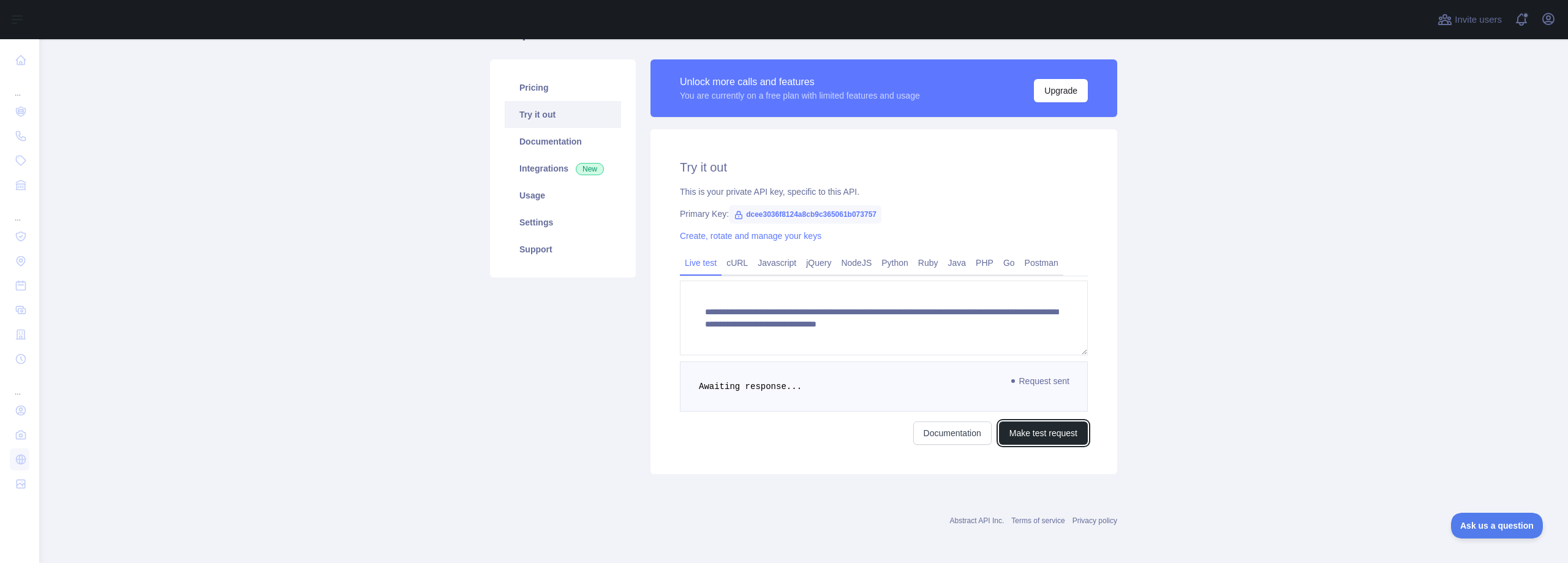
scroll to position [72, 0]
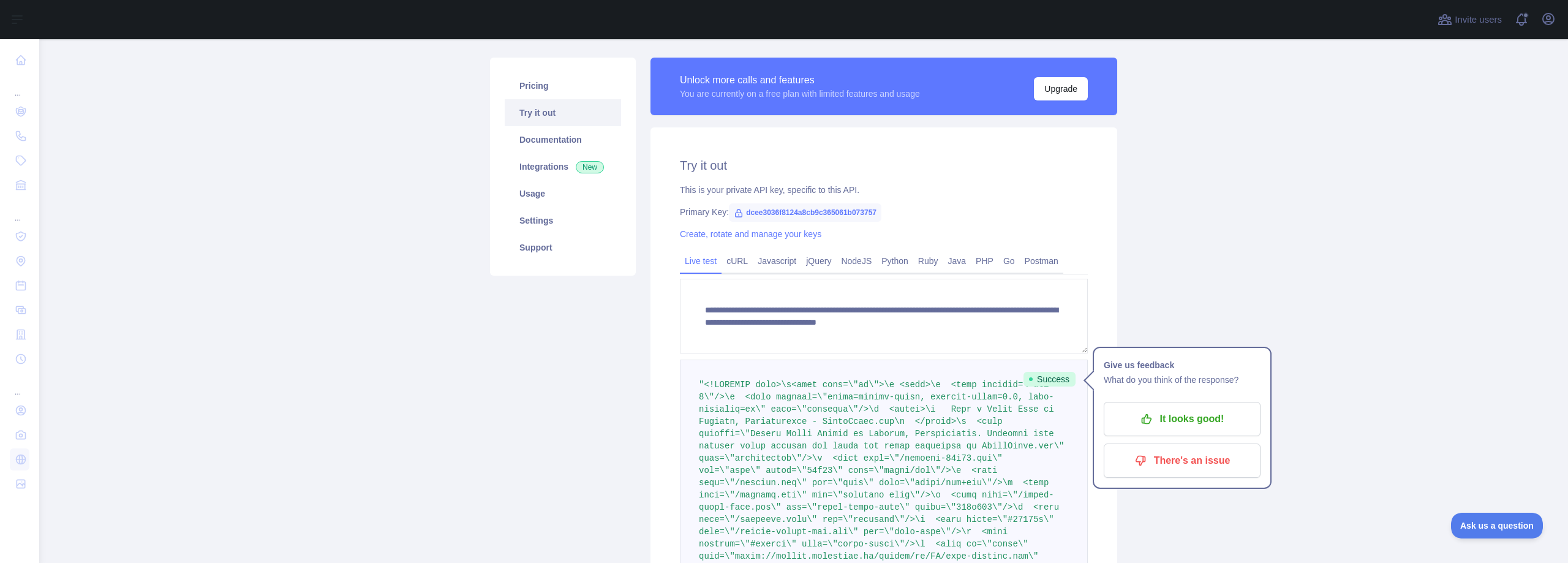
click at [1242, 298] on main "**********" at bounding box center [803, 301] width 1529 height 524
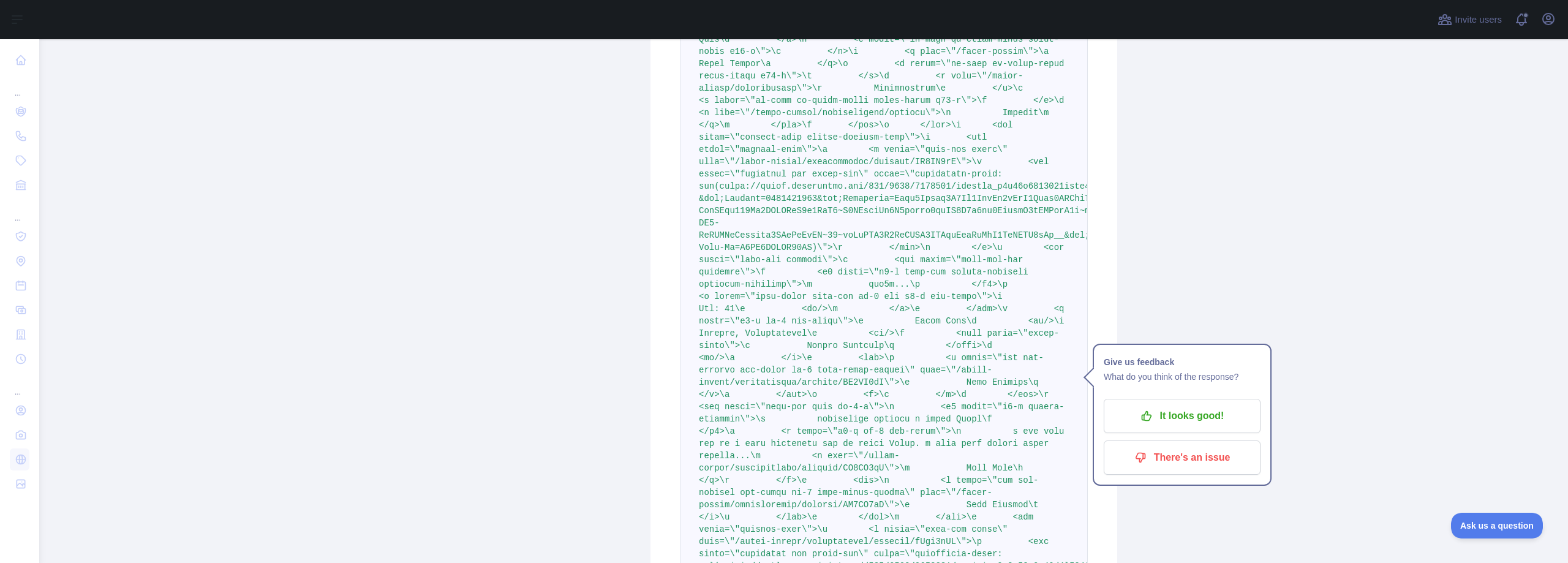
scroll to position [2197, 0]
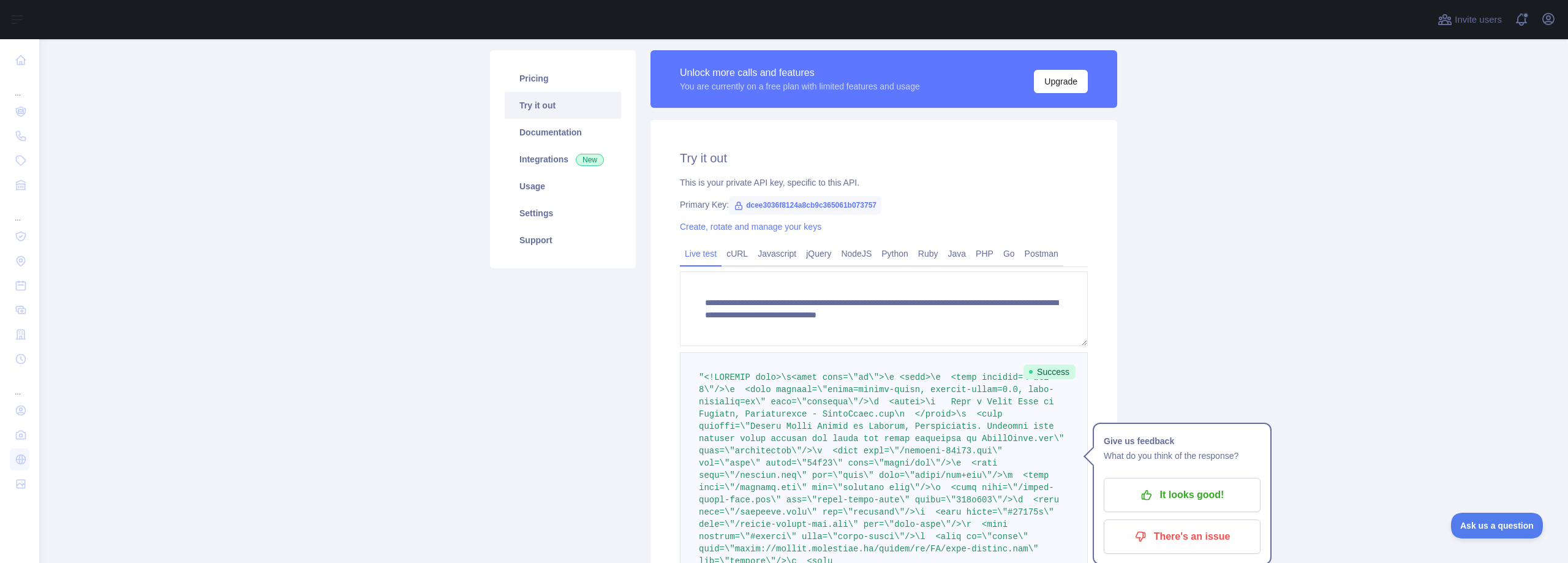
scroll to position [81, 0]
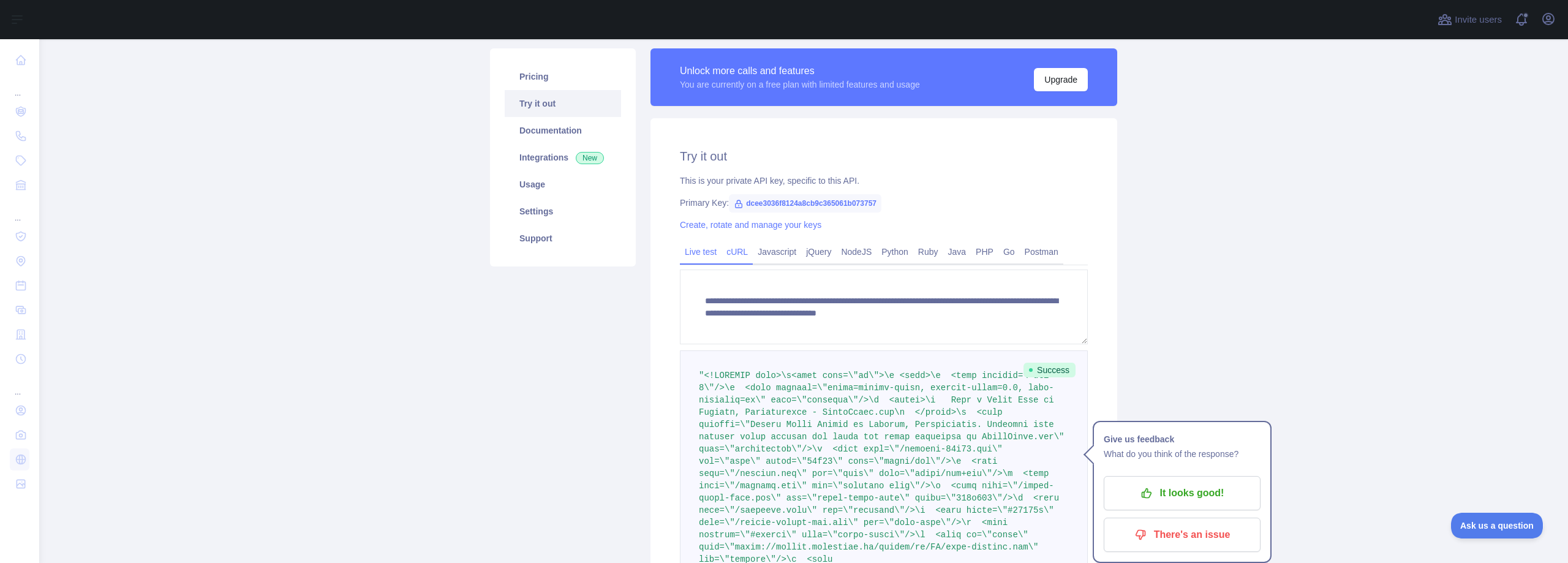
click at [736, 246] on link "cURL" at bounding box center [736, 252] width 31 height 20
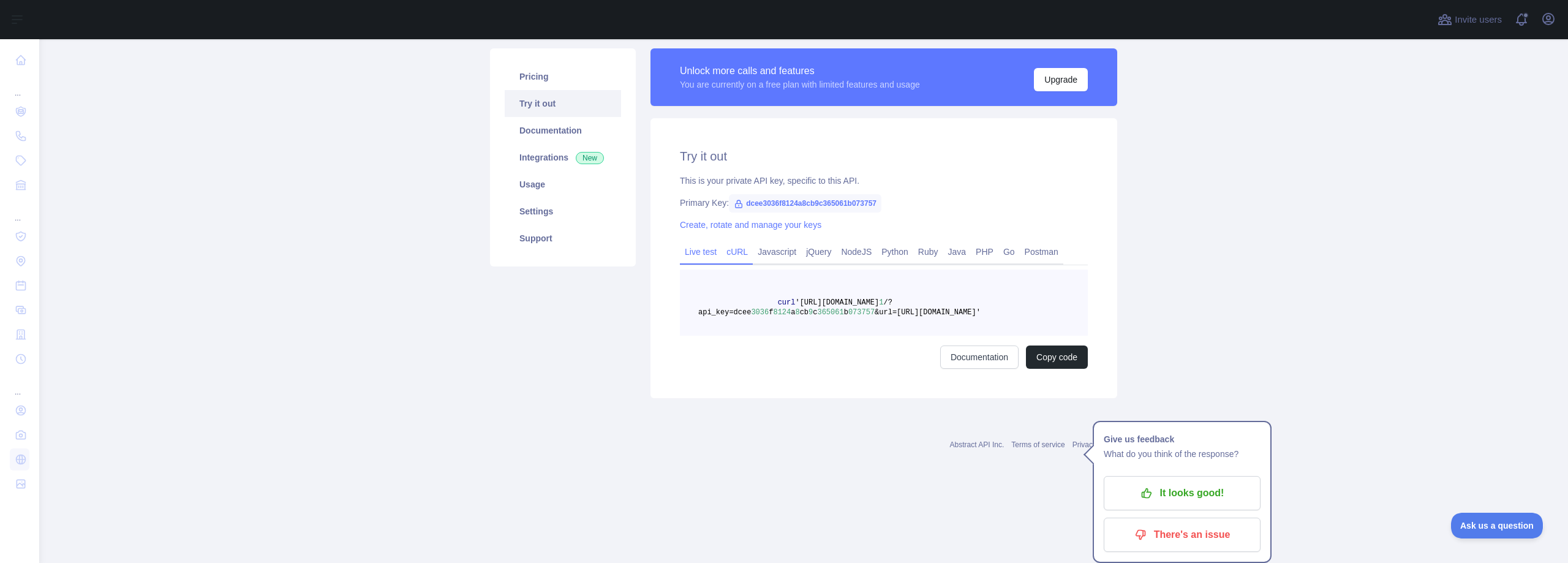
click at [683, 244] on link "Live test" at bounding box center [700, 252] width 41 height 20
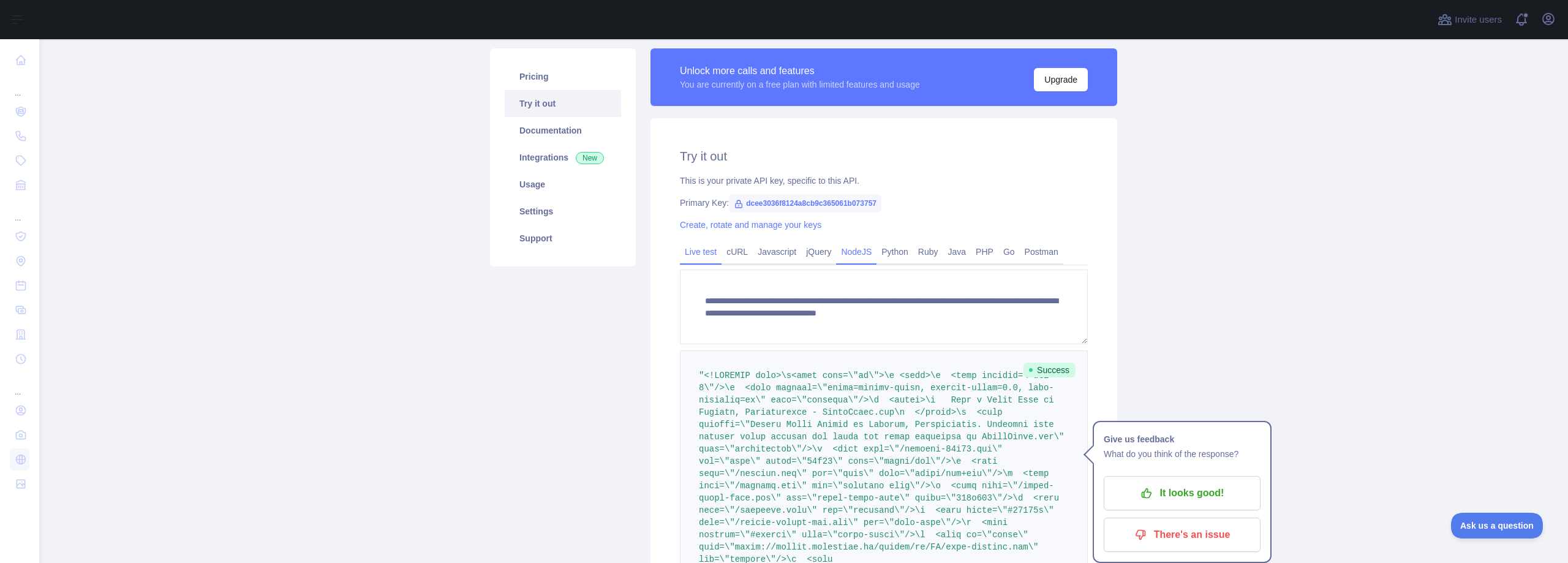
click at [848, 251] on link "NodeJS" at bounding box center [856, 252] width 41 height 20
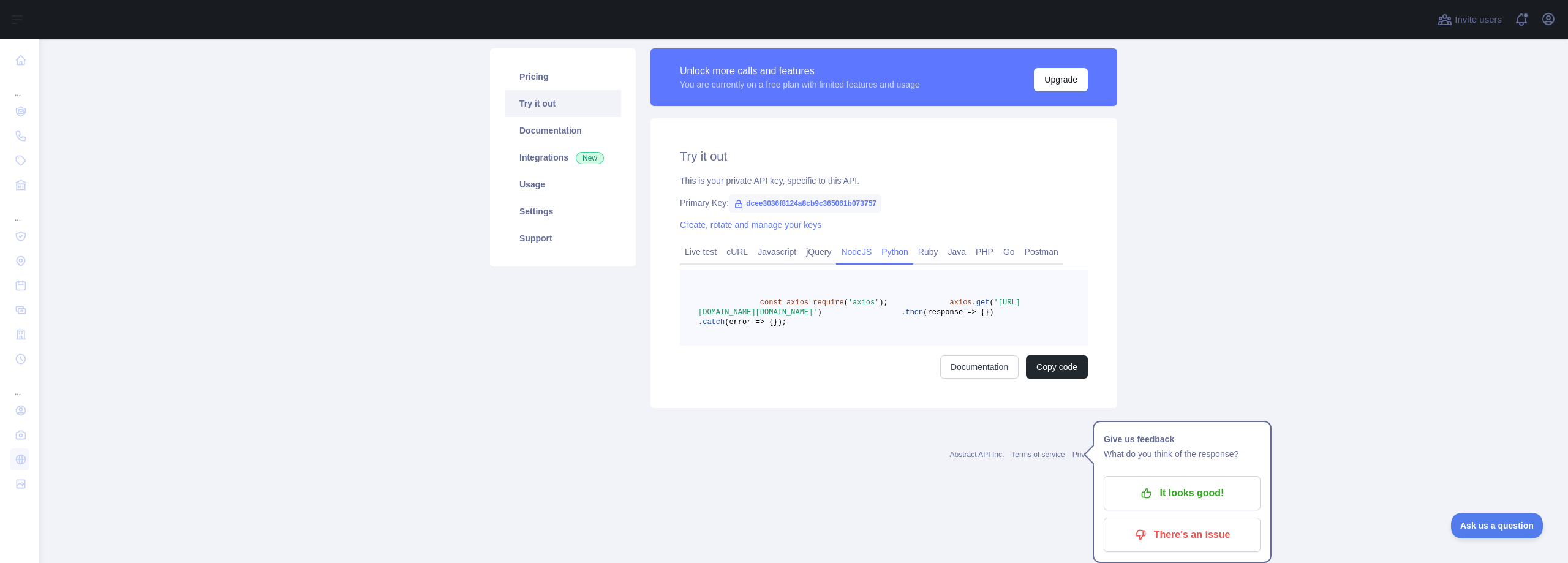
click at [885, 250] on link "Python" at bounding box center [895, 252] width 37 height 20
click at [947, 252] on link "Java" at bounding box center [957, 252] width 28 height 20
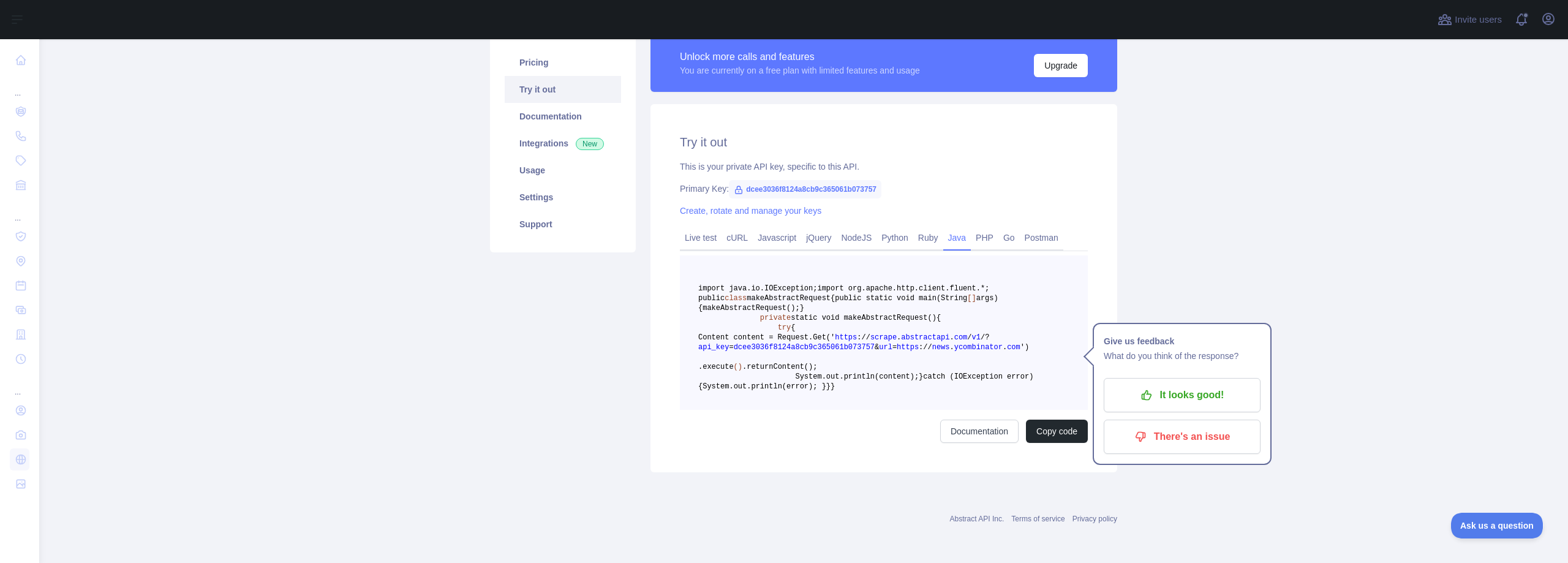
scroll to position [164, 0]
click at [701, 228] on link "Live test" at bounding box center [700, 237] width 41 height 20
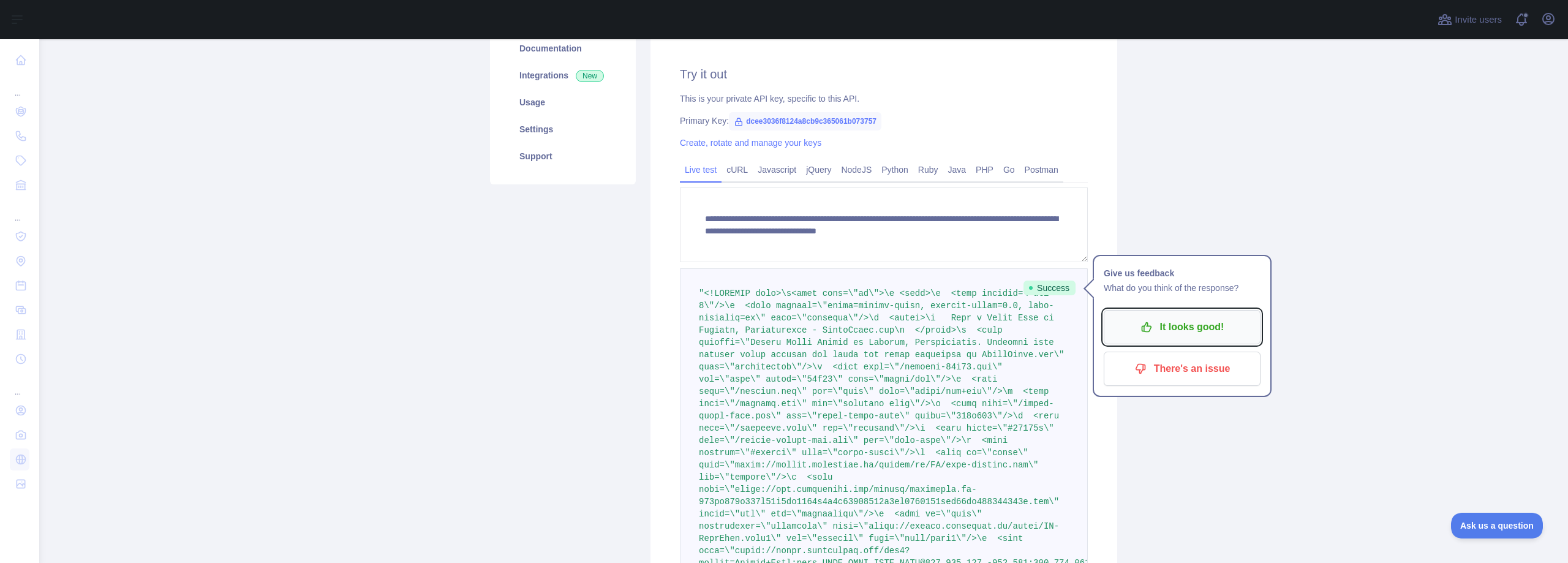
click at [1160, 329] on p "It looks good!" at bounding box center [1182, 327] width 138 height 21
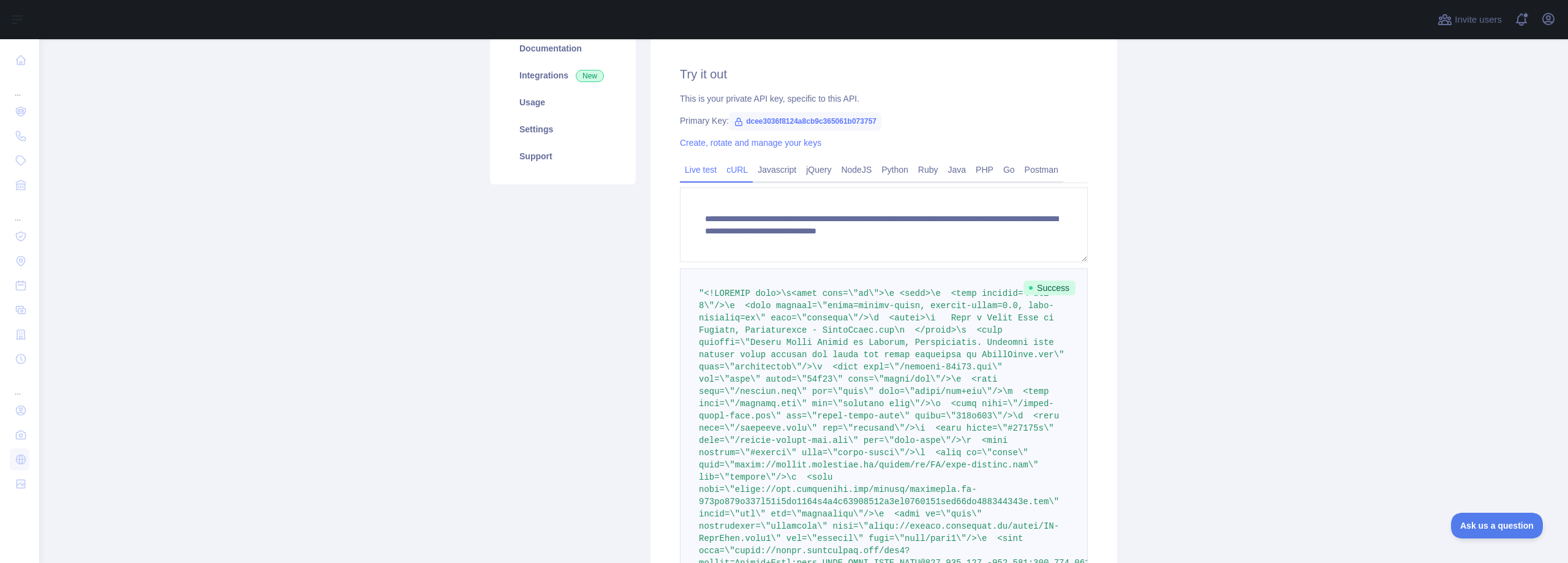
click at [736, 179] on link "cURL" at bounding box center [736, 169] width 31 height 20
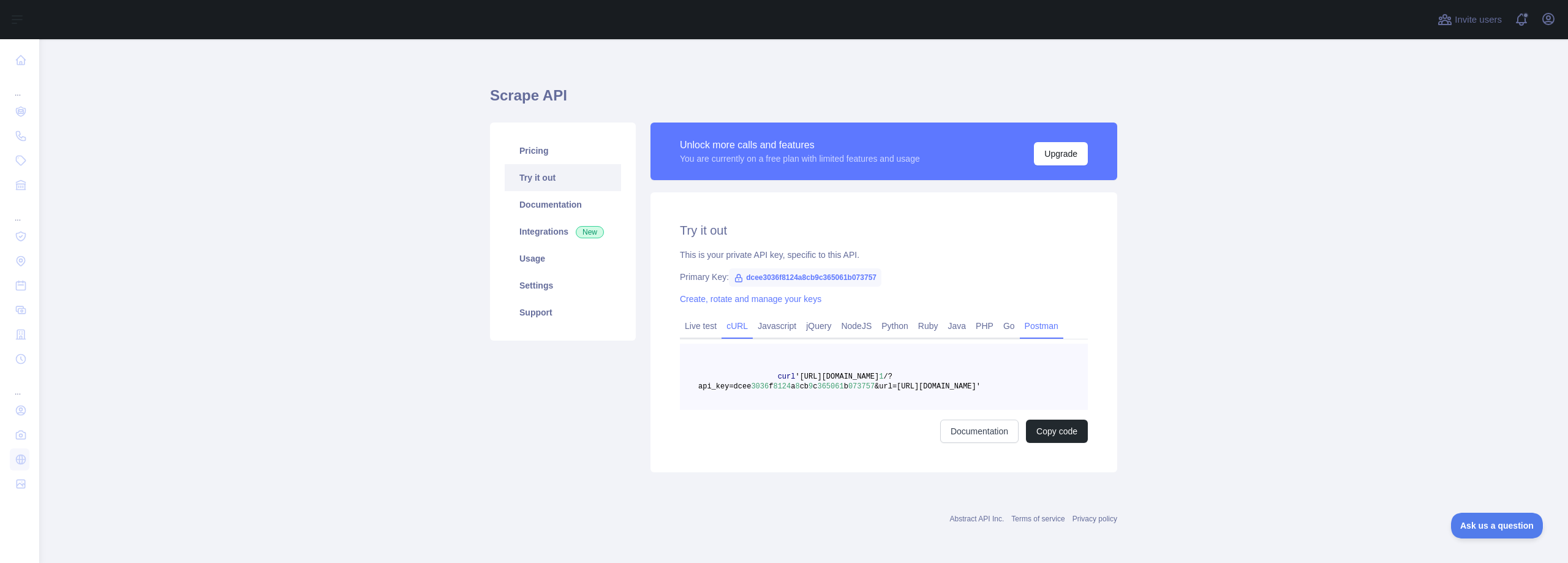
click at [1032, 324] on link "Postman" at bounding box center [1042, 326] width 44 height 20
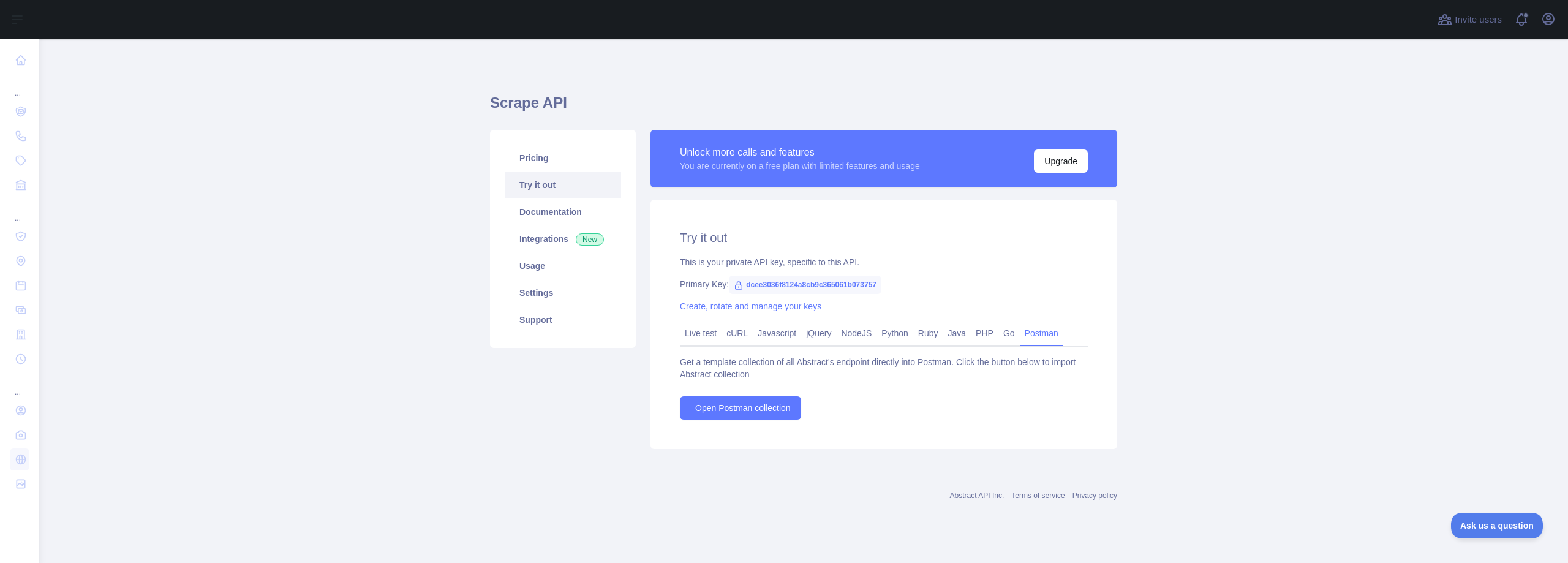
scroll to position [0, 0]
click at [998, 336] on link "Go" at bounding box center [1008, 333] width 21 height 20
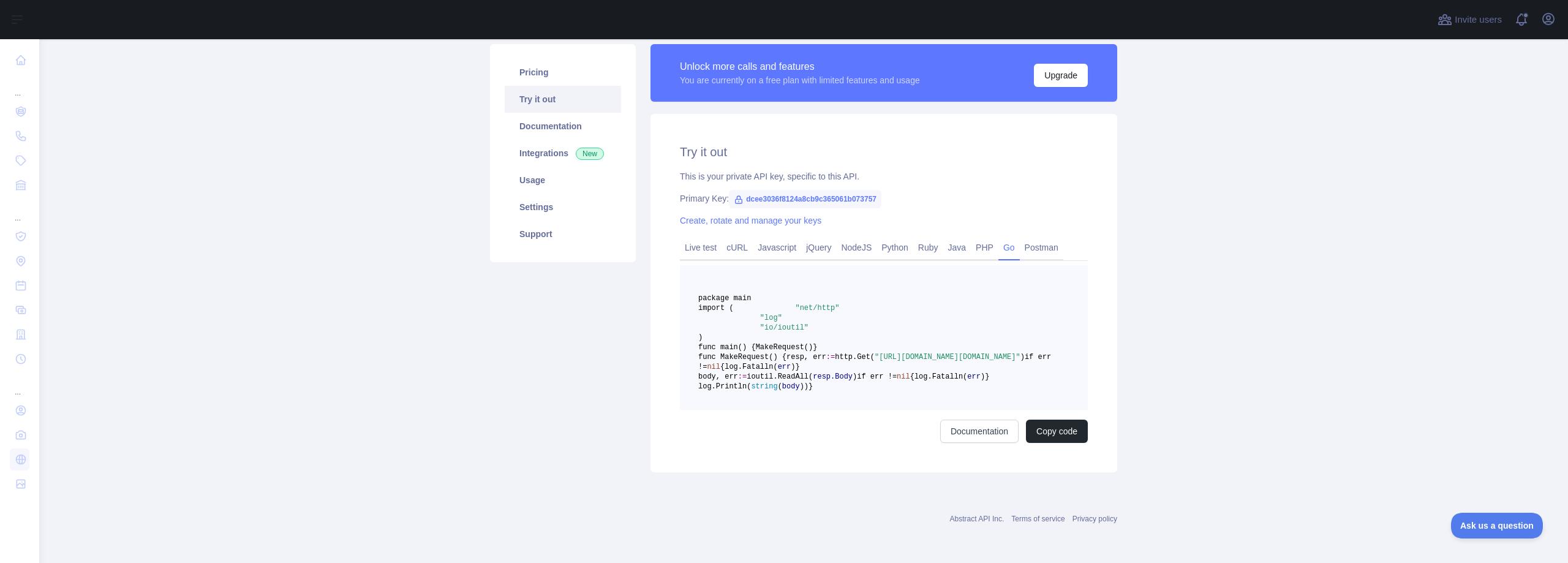
scroll to position [164, 0]
click at [707, 238] on link "Live test" at bounding box center [700, 247] width 41 height 20
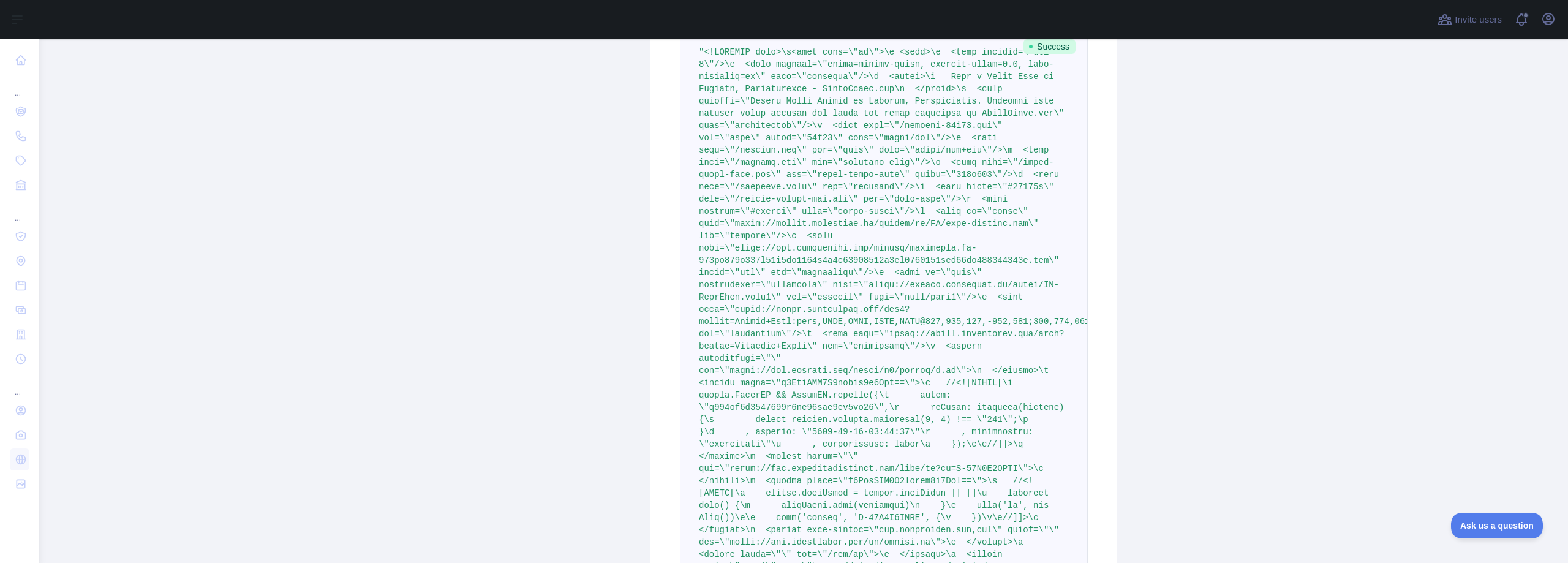
scroll to position [432, 0]
